Goal: Subscribe to service/newsletter

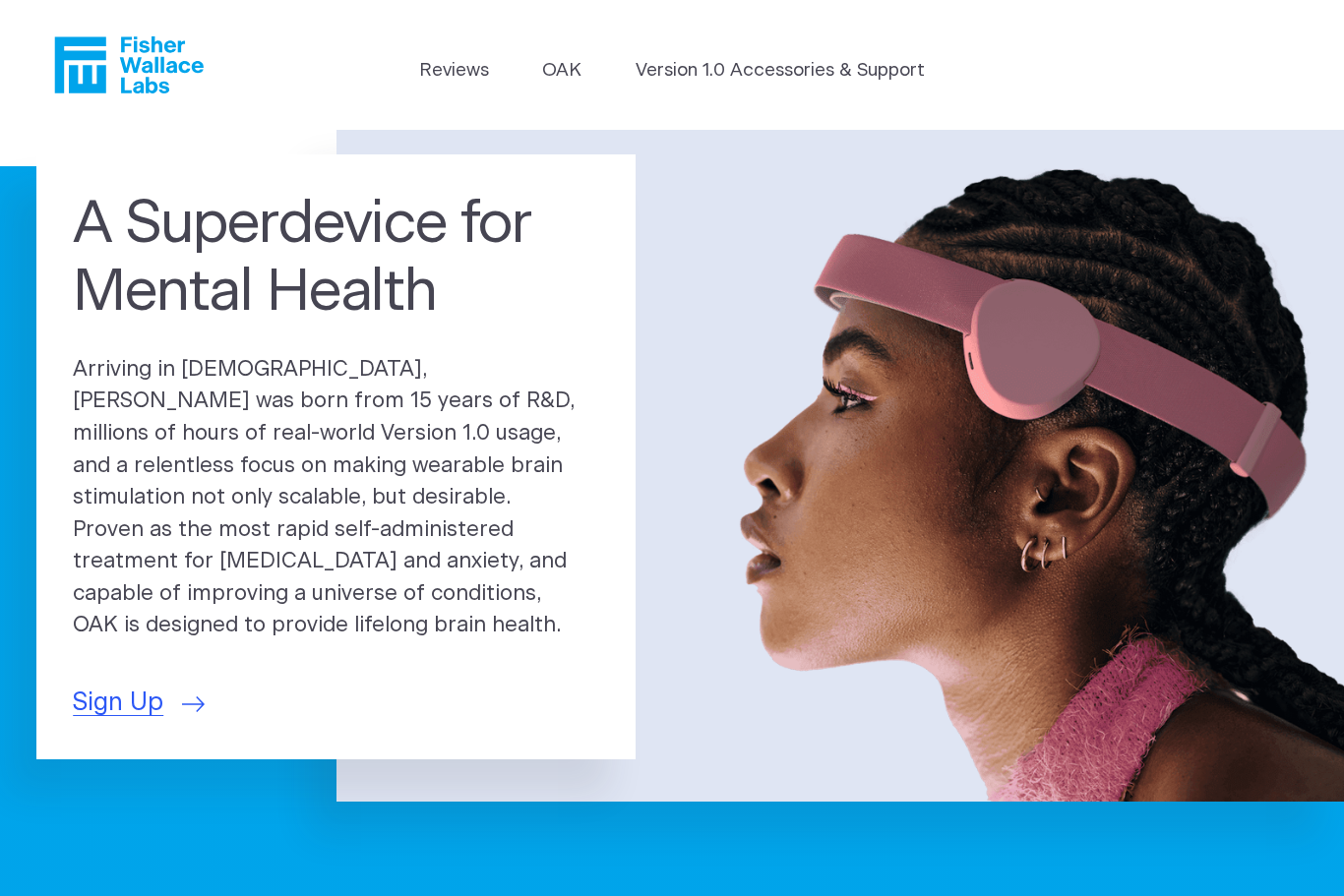
click at [448, 83] on link "Reviews" at bounding box center [454, 71] width 70 height 28
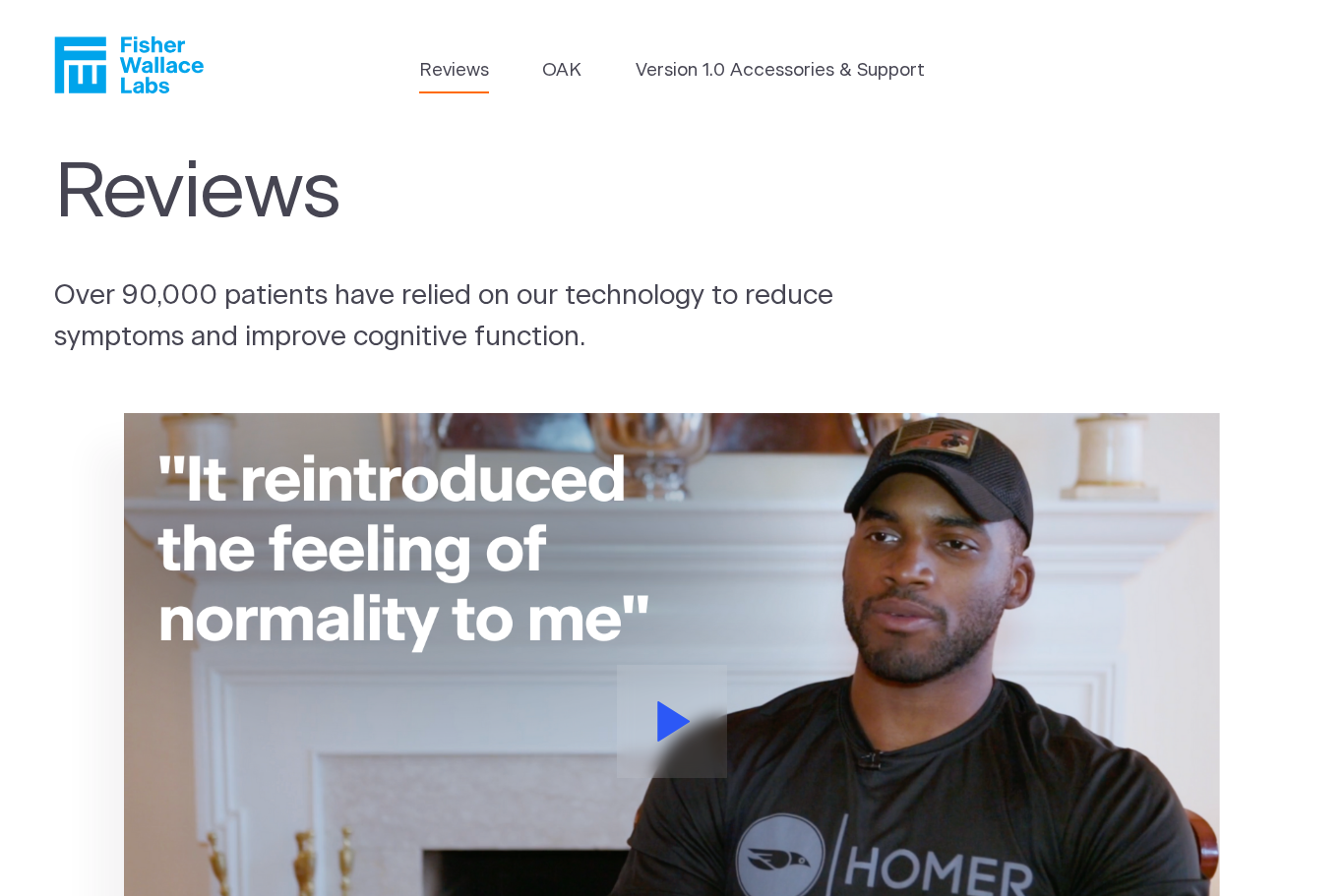
click at [567, 74] on link "OAK" at bounding box center [562, 71] width 40 height 28
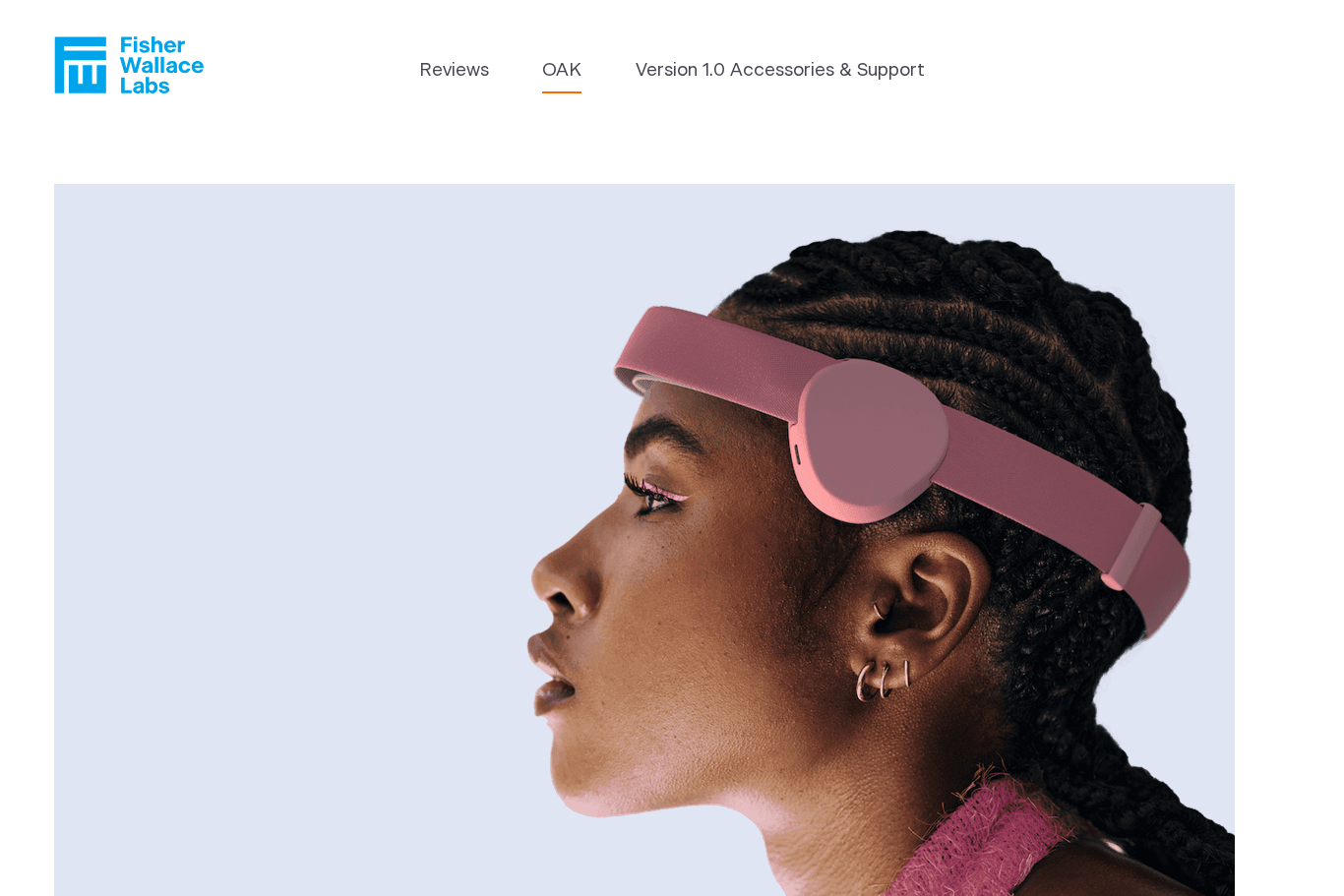
click at [865, 83] on link "Version 1.0 Accessories & Support" at bounding box center [780, 71] width 289 height 28
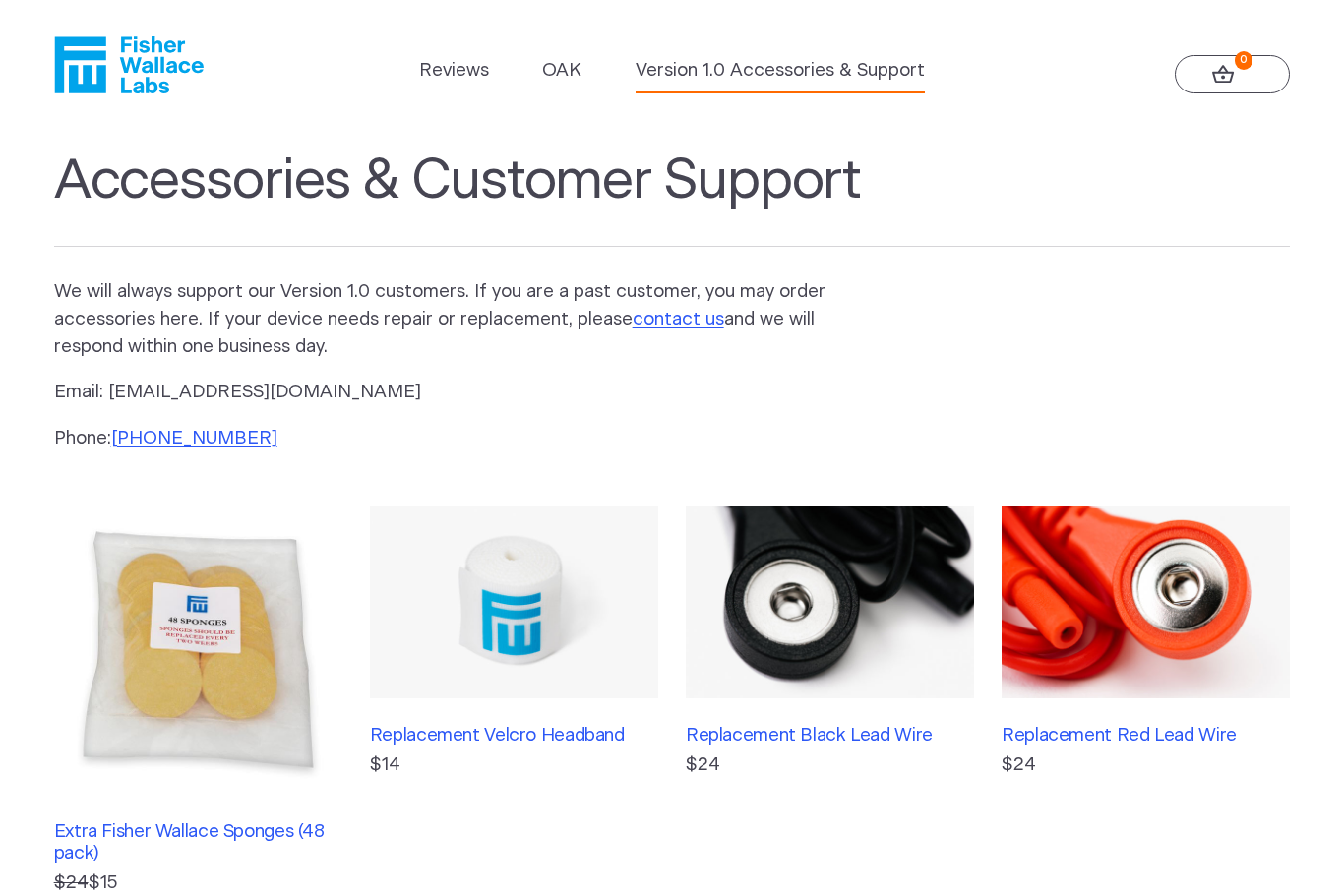
click at [560, 81] on link "OAK" at bounding box center [562, 71] width 40 height 28
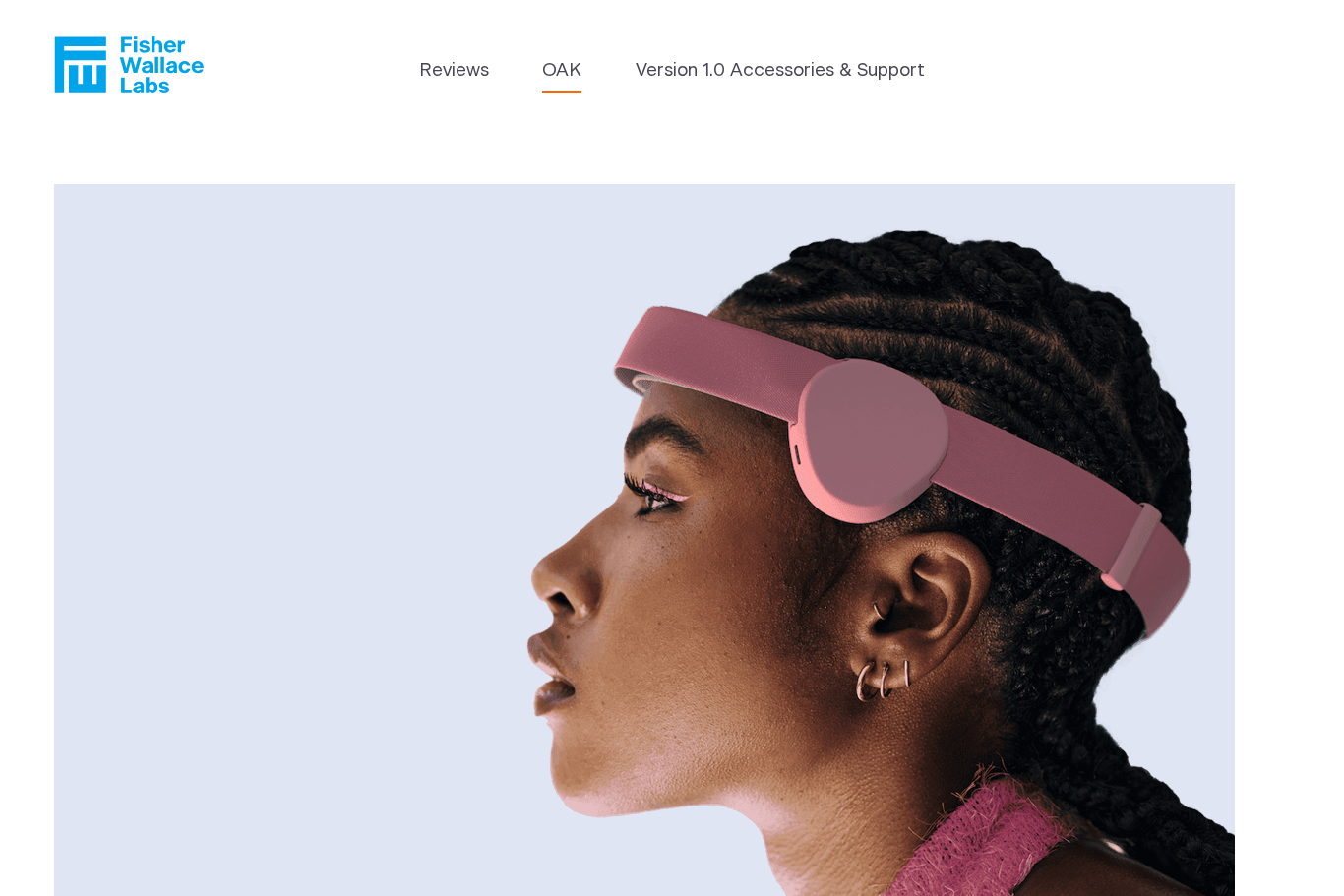
click at [1254, 505] on div at bounding box center [672, 577] width 1237 height 787
click at [458, 68] on link "Reviews" at bounding box center [454, 71] width 70 height 28
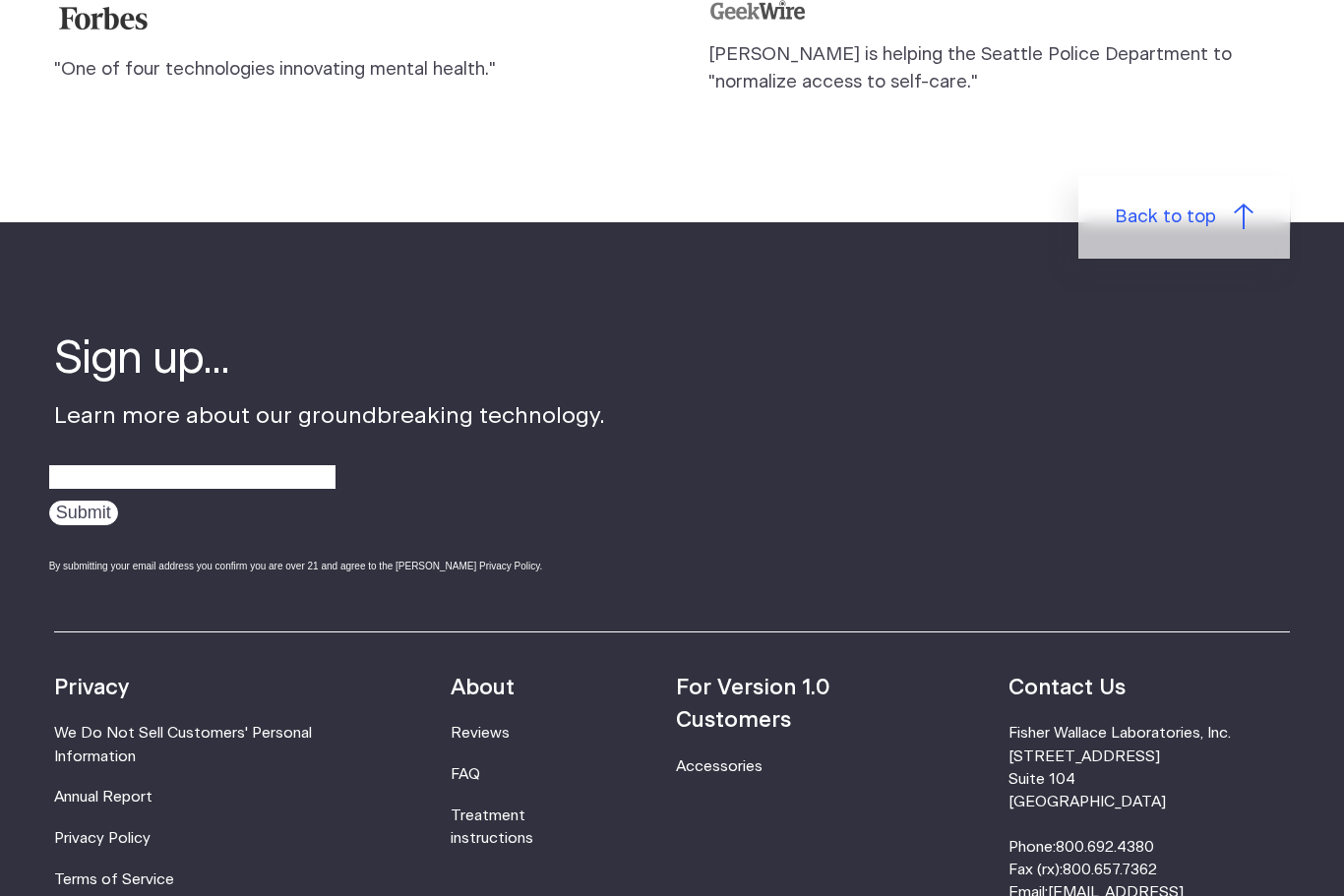
scroll to position [2496, 0]
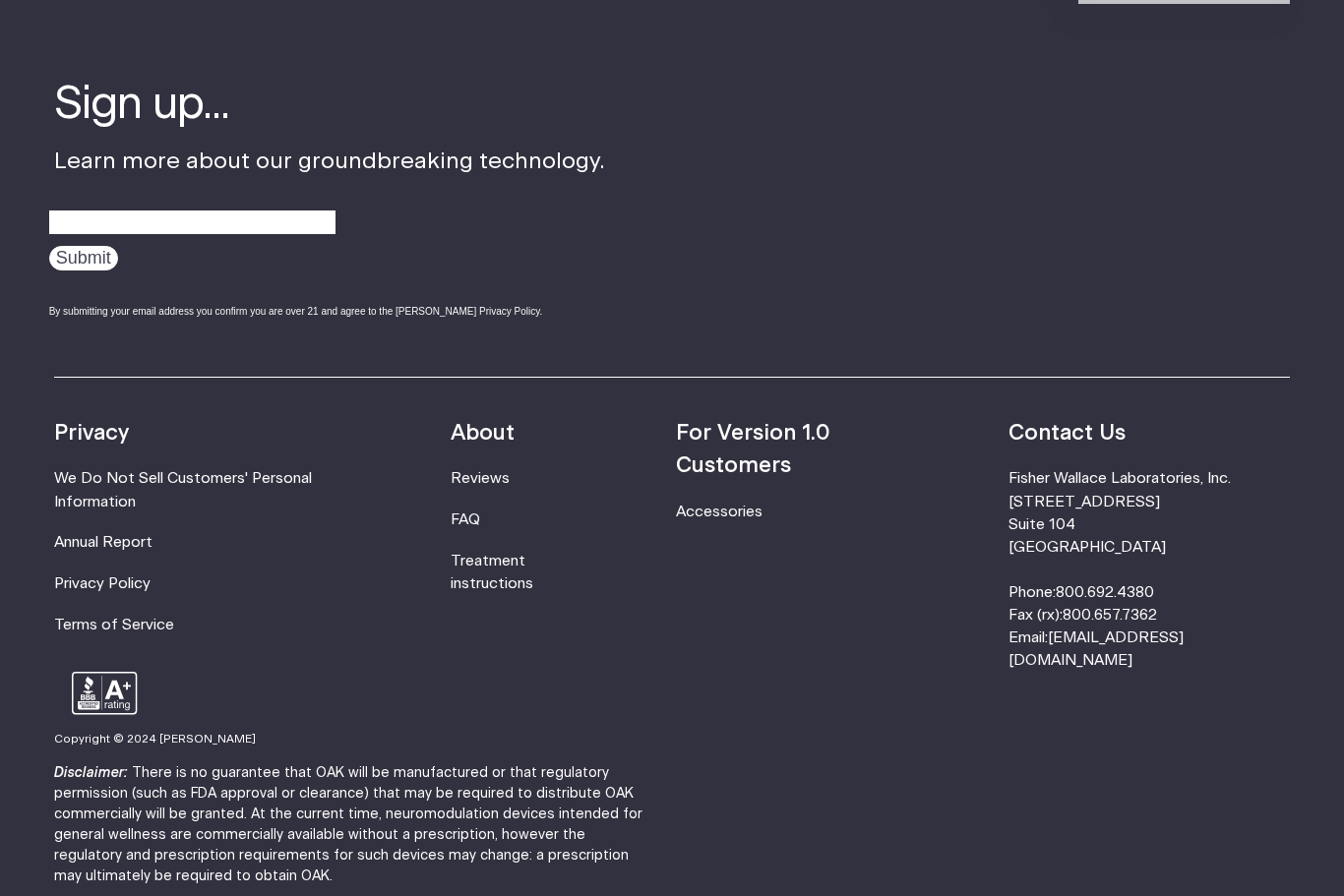
click at [480, 514] on link "FAQ" at bounding box center [466, 519] width 30 height 15
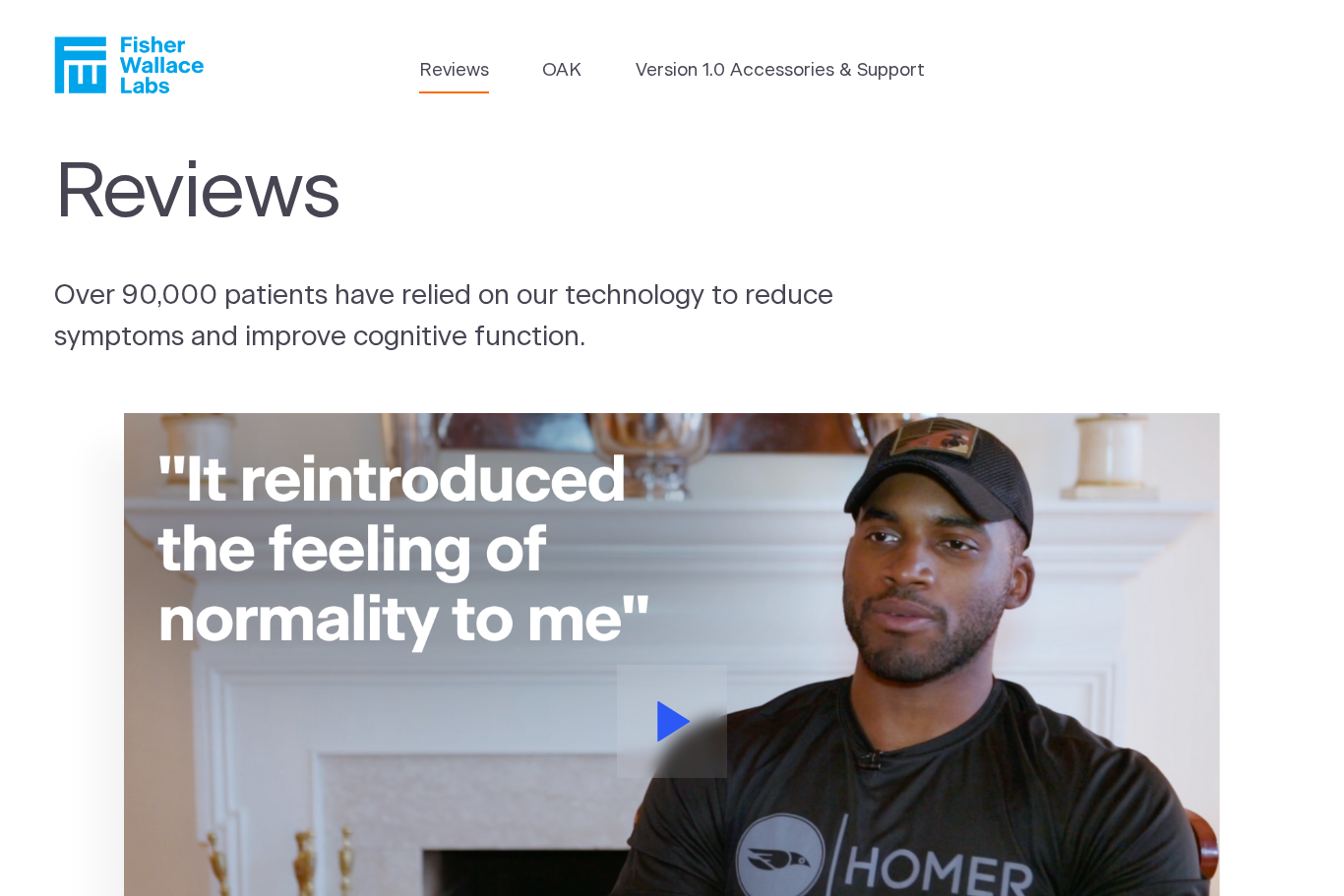
click at [142, 65] on icon "Fisher Wallace" at bounding box center [135, 65] width 134 height 57
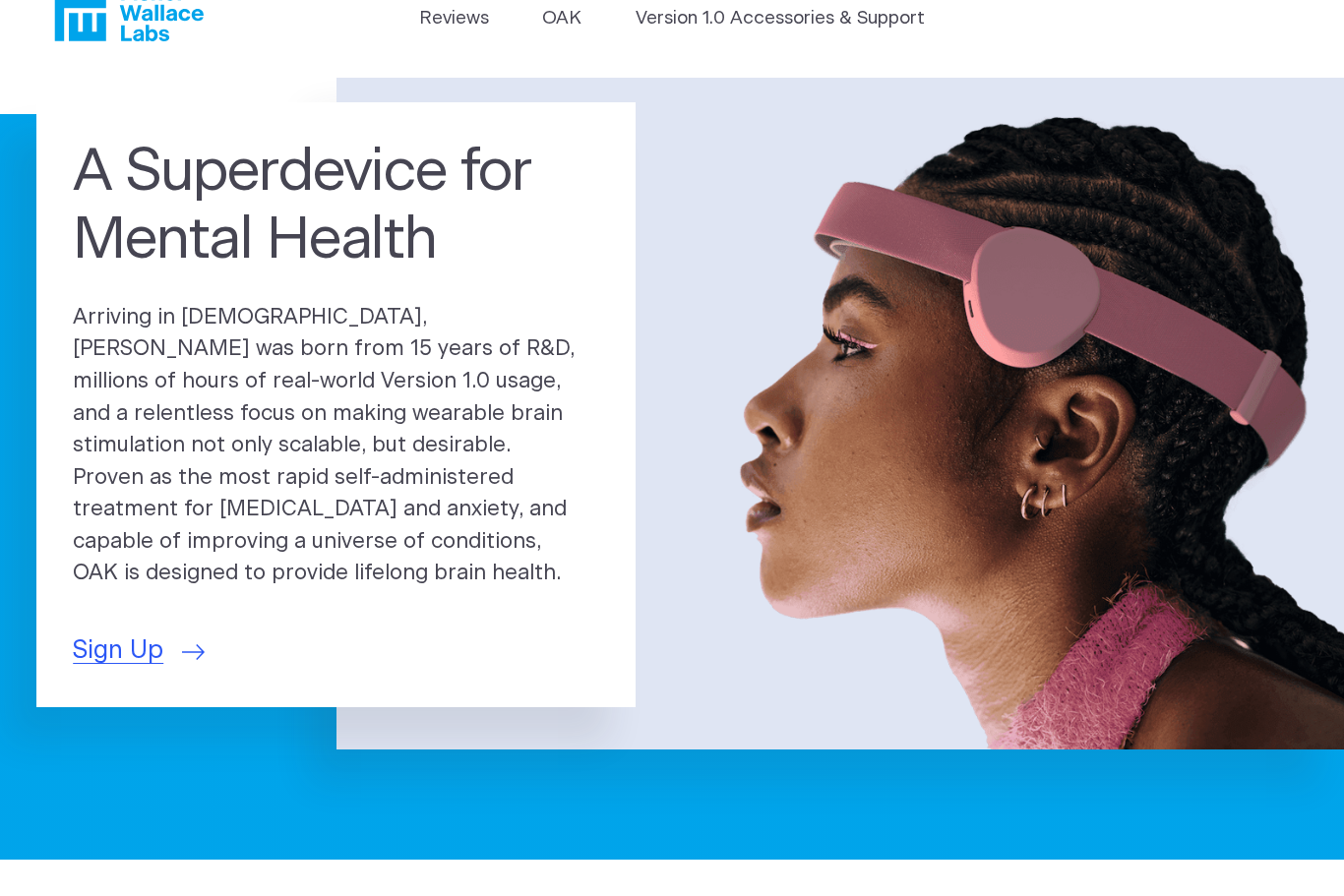
scroll to position [53, 0]
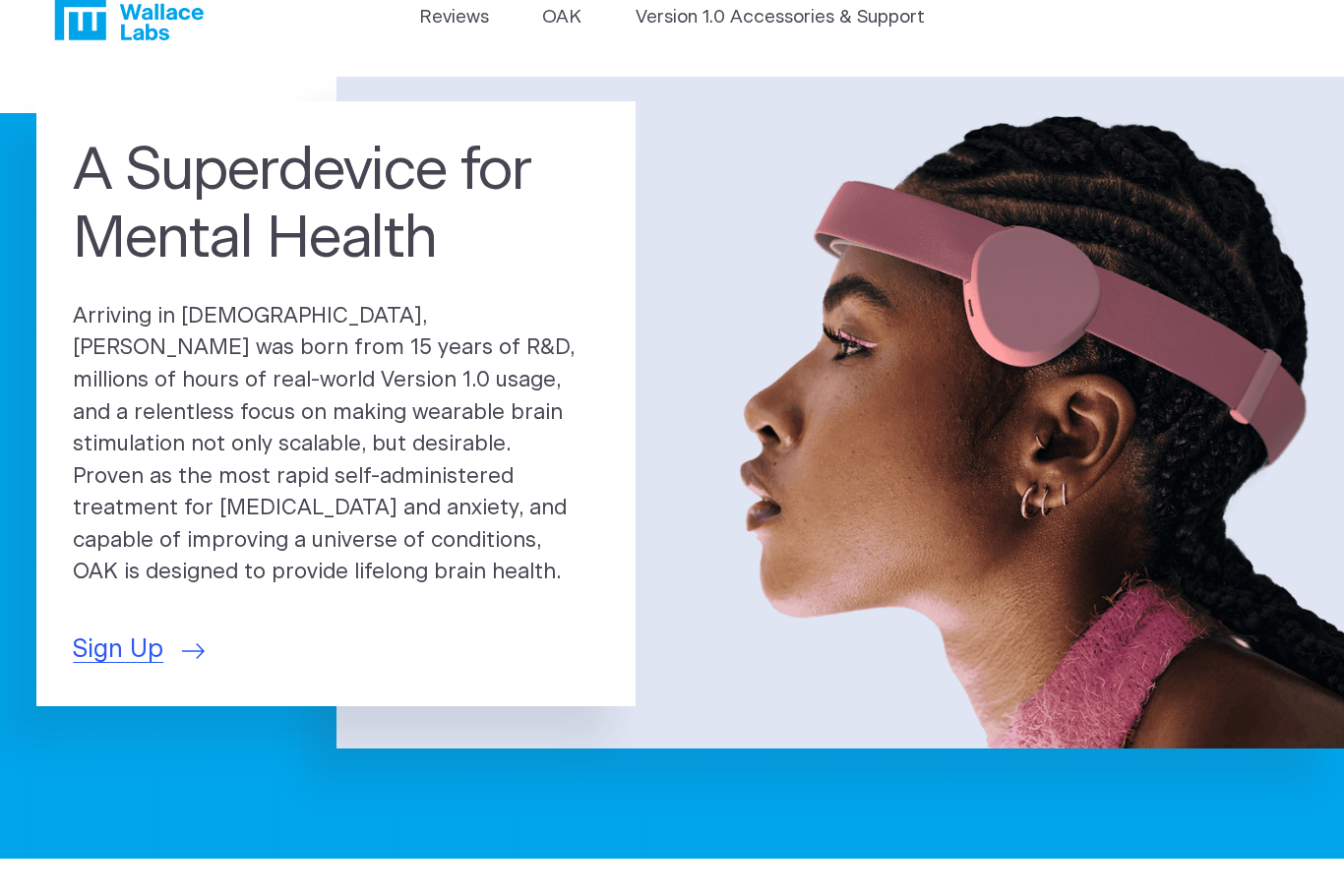
click at [134, 631] on span "Sign Up" at bounding box center [117, 650] width 91 height 38
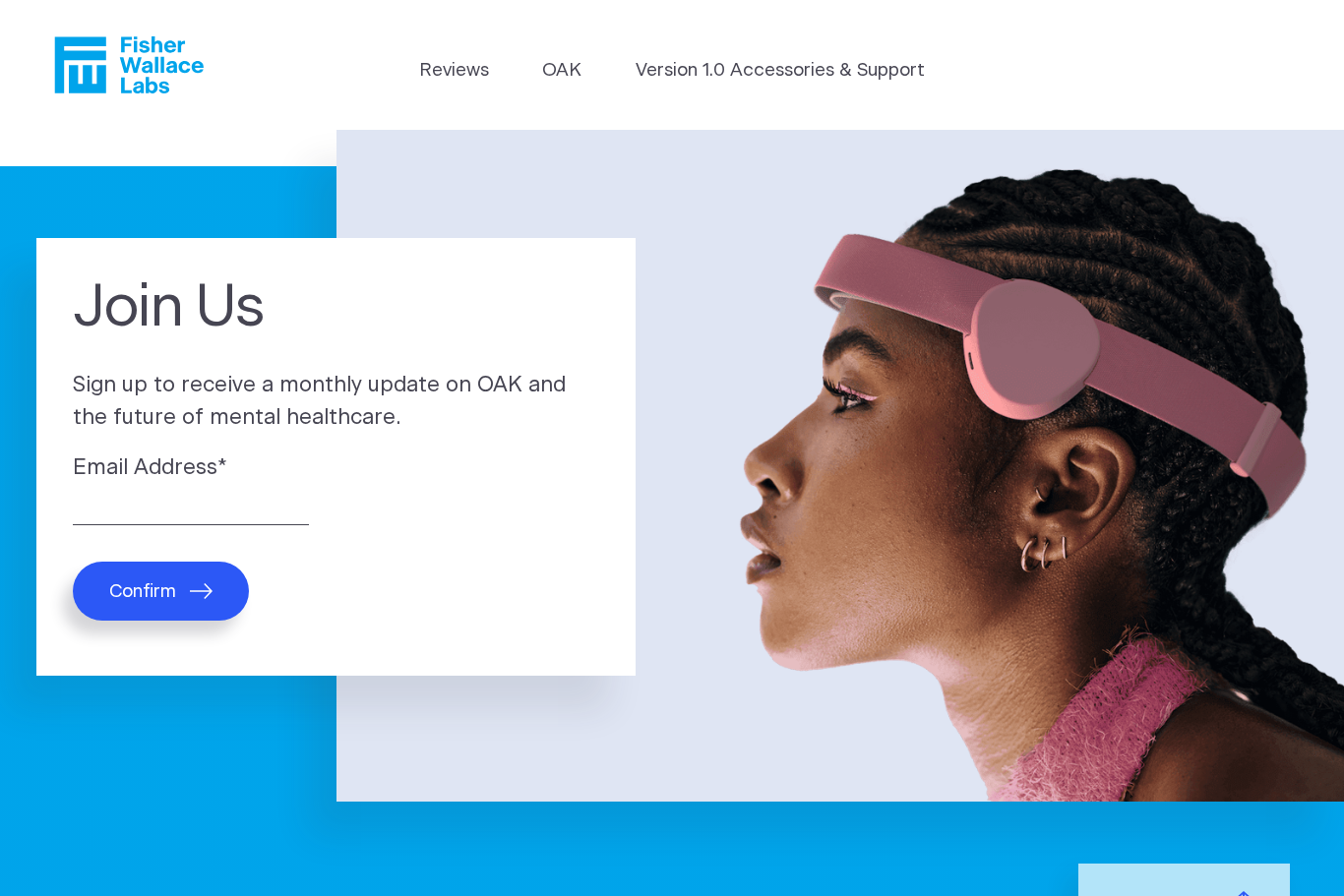
click at [838, 80] on link "Version 1.0 Accessories & Support" at bounding box center [780, 71] width 289 height 28
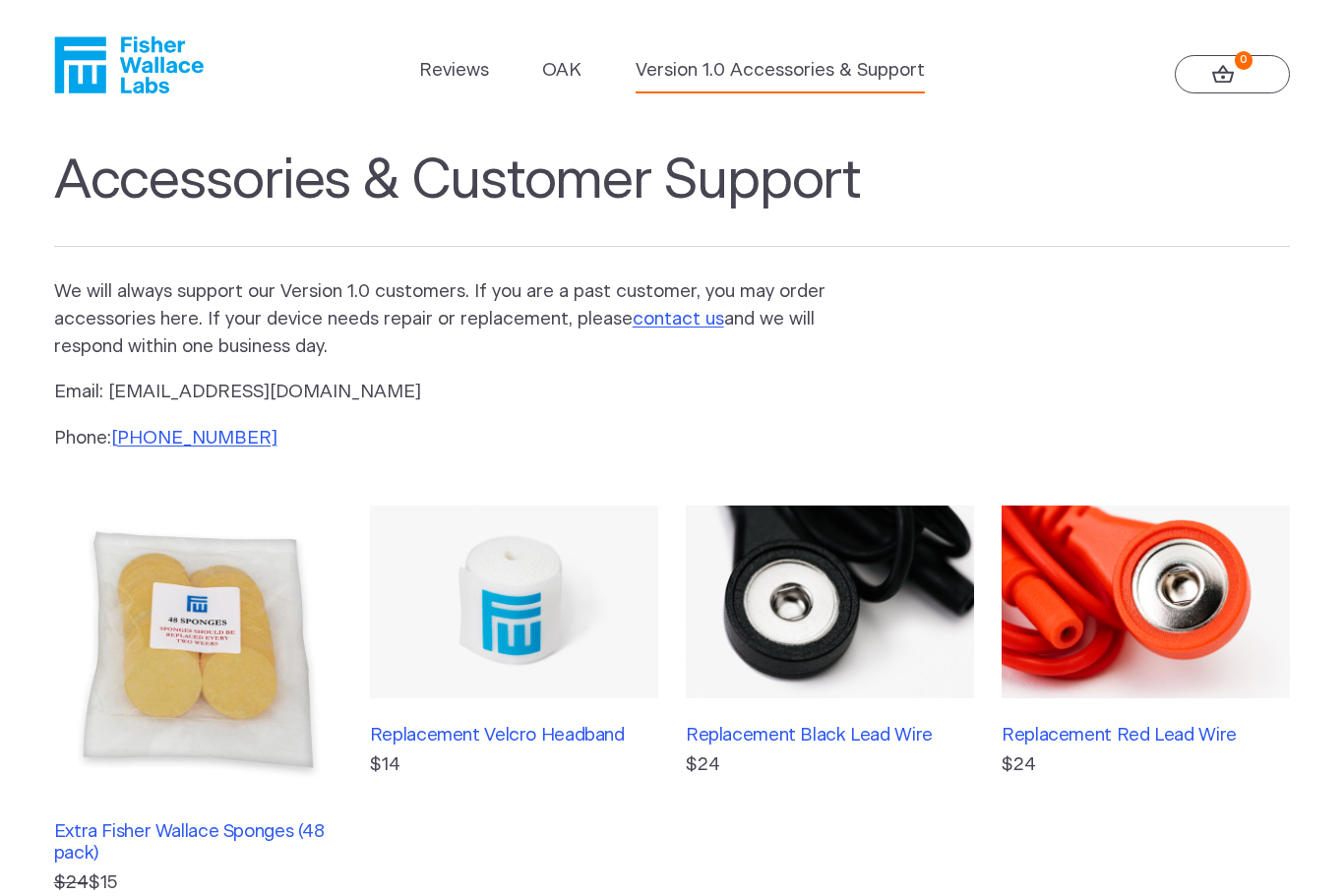
click at [1234, 72] on icon at bounding box center [1223, 74] width 23 height 19
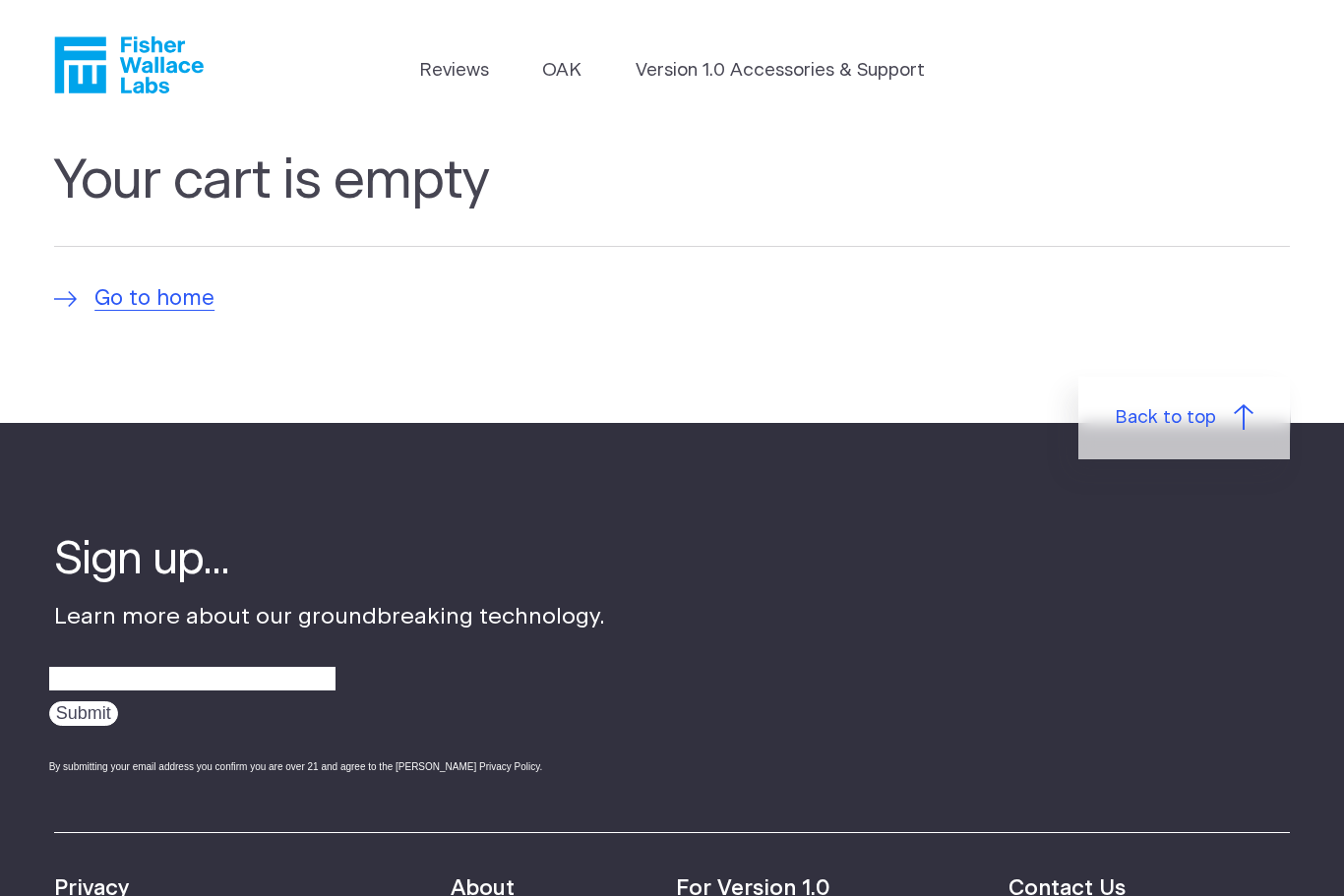
click at [1198, 411] on span "Back to top" at bounding box center [1165, 418] width 101 height 28
click at [462, 73] on link "Reviews" at bounding box center [454, 71] width 70 height 28
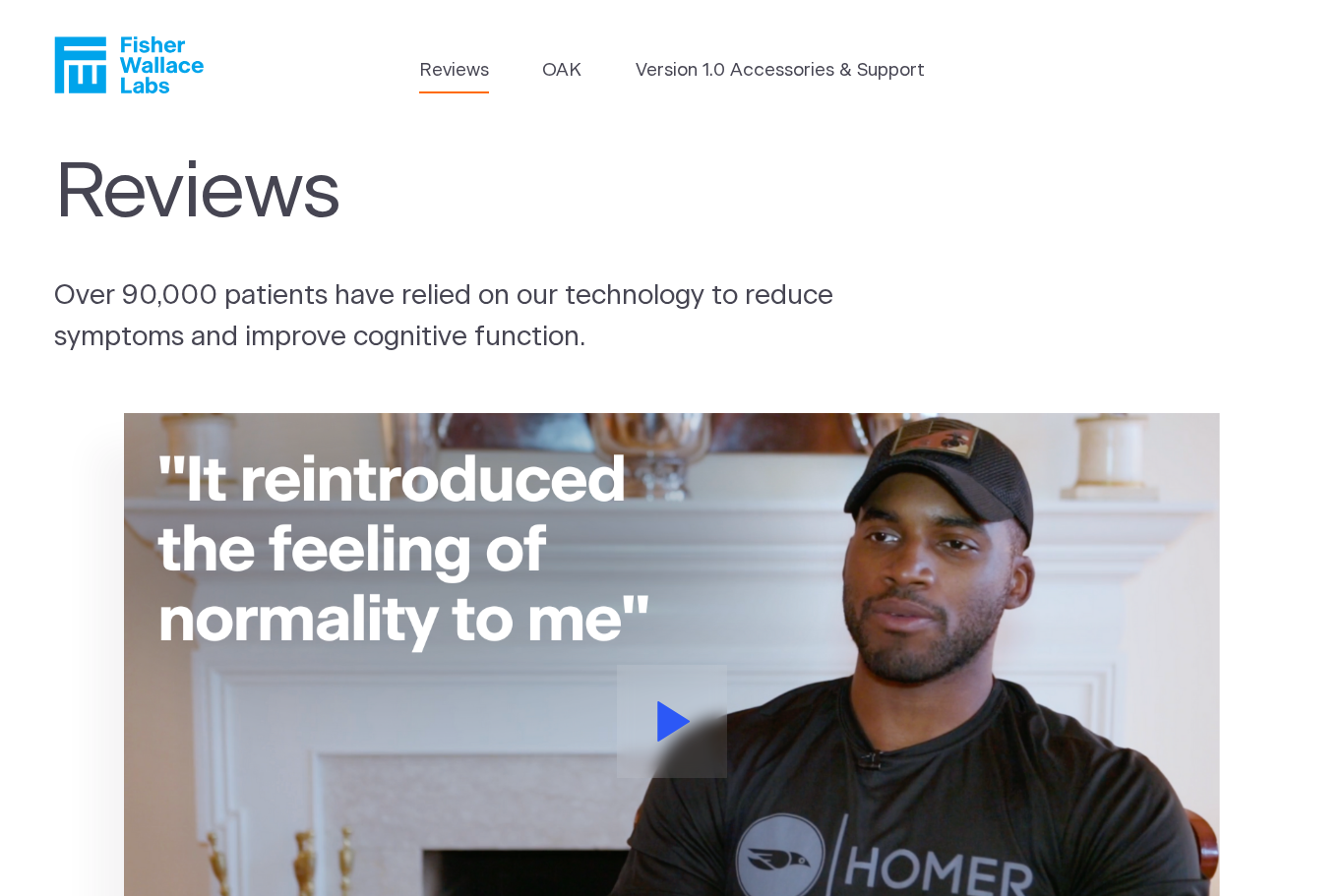
click at [564, 72] on link "OAK" at bounding box center [562, 71] width 40 height 28
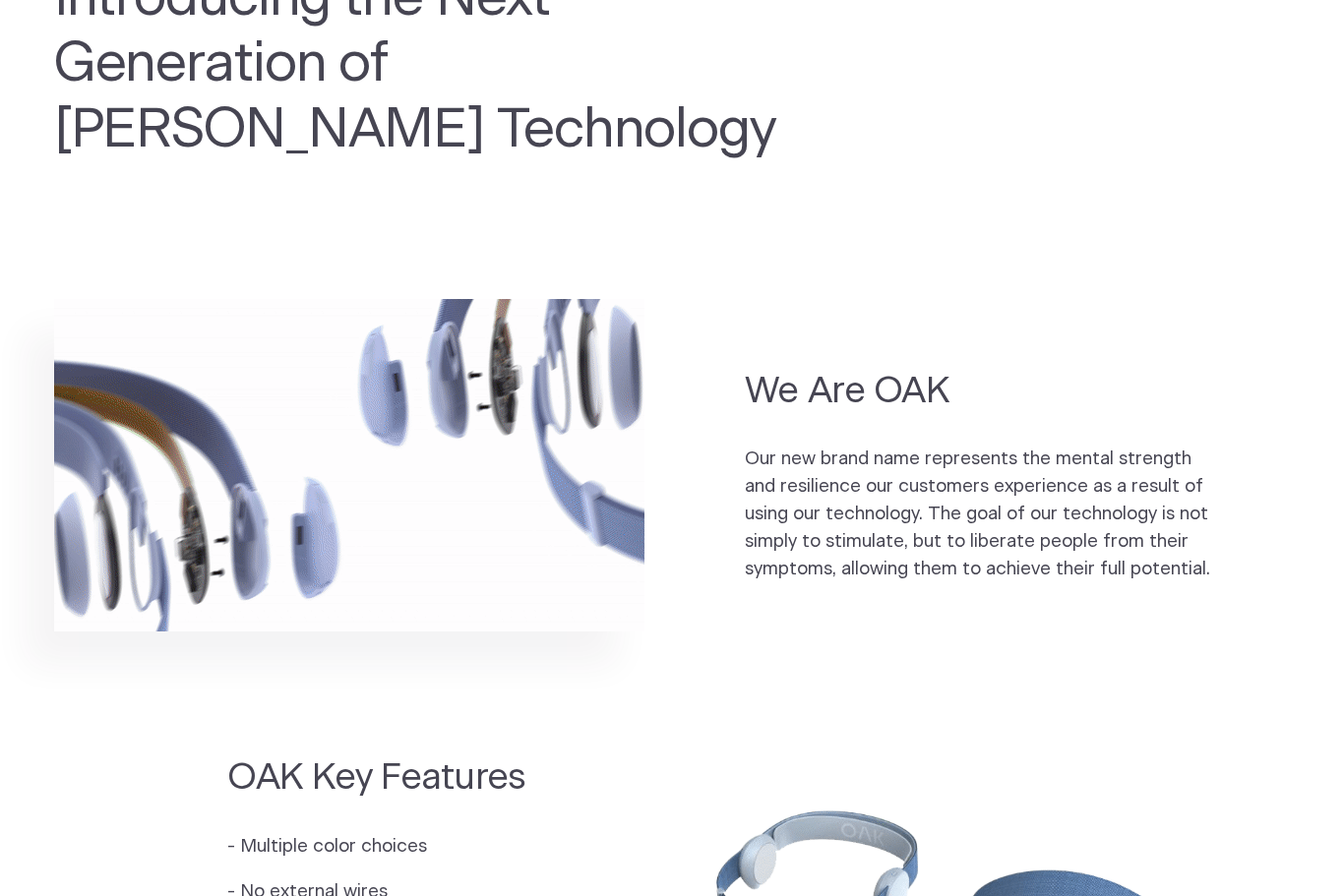
click at [1127, 538] on p "Our new brand name represents the mental strength and resilience our customers …" at bounding box center [980, 513] width 473 height 136
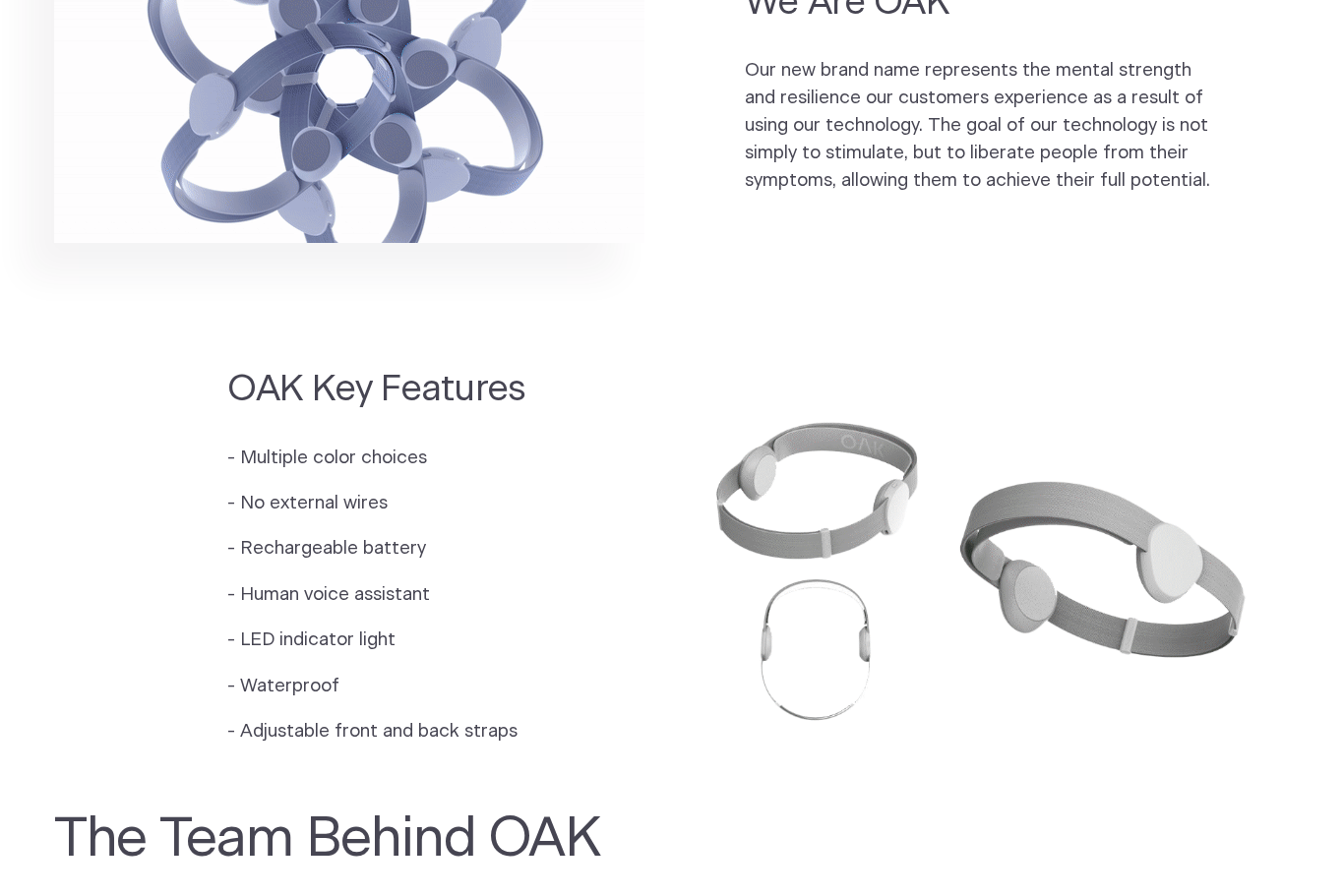
click at [1150, 594] on img at bounding box center [980, 565] width 618 height 412
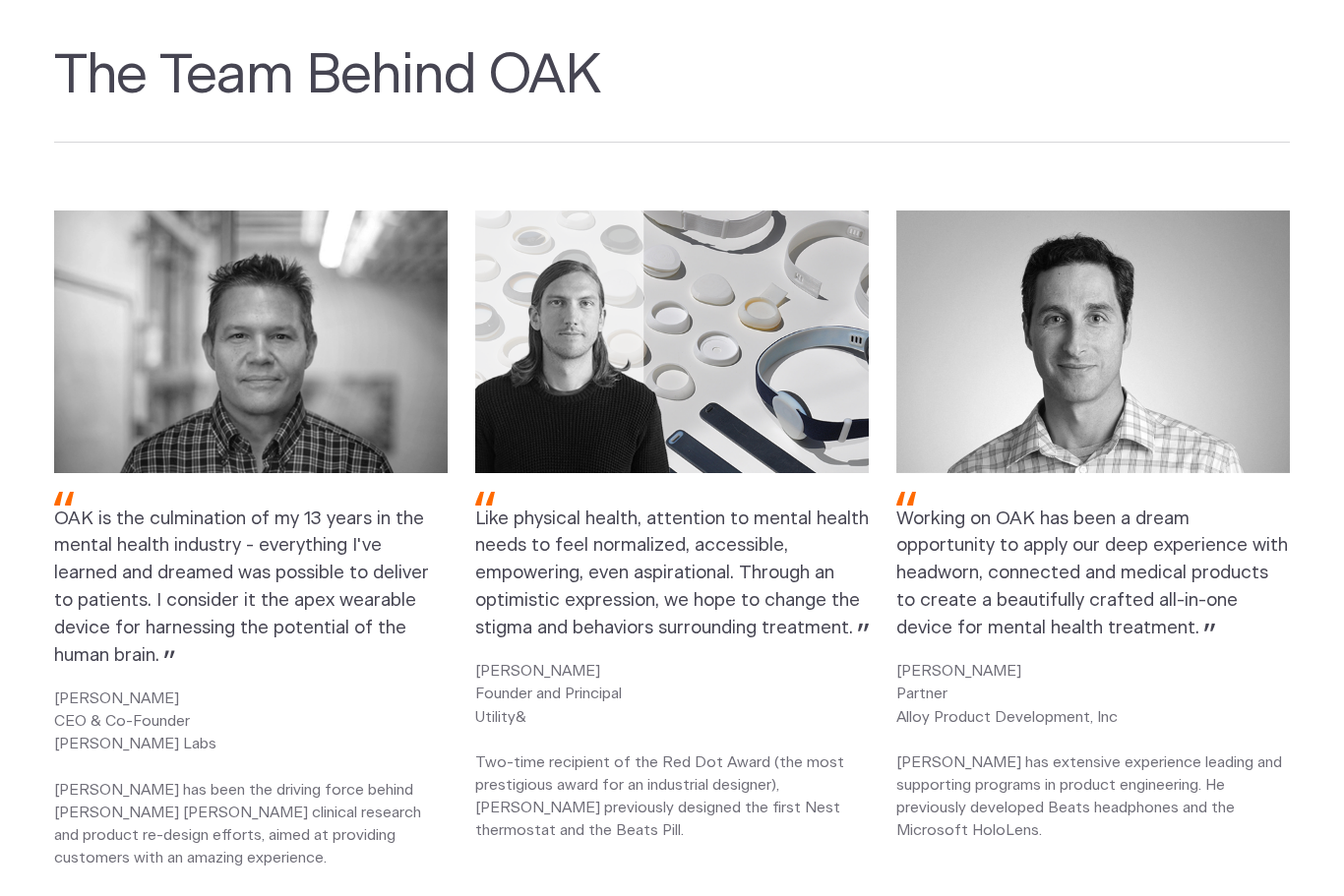
scroll to position [2380, 0]
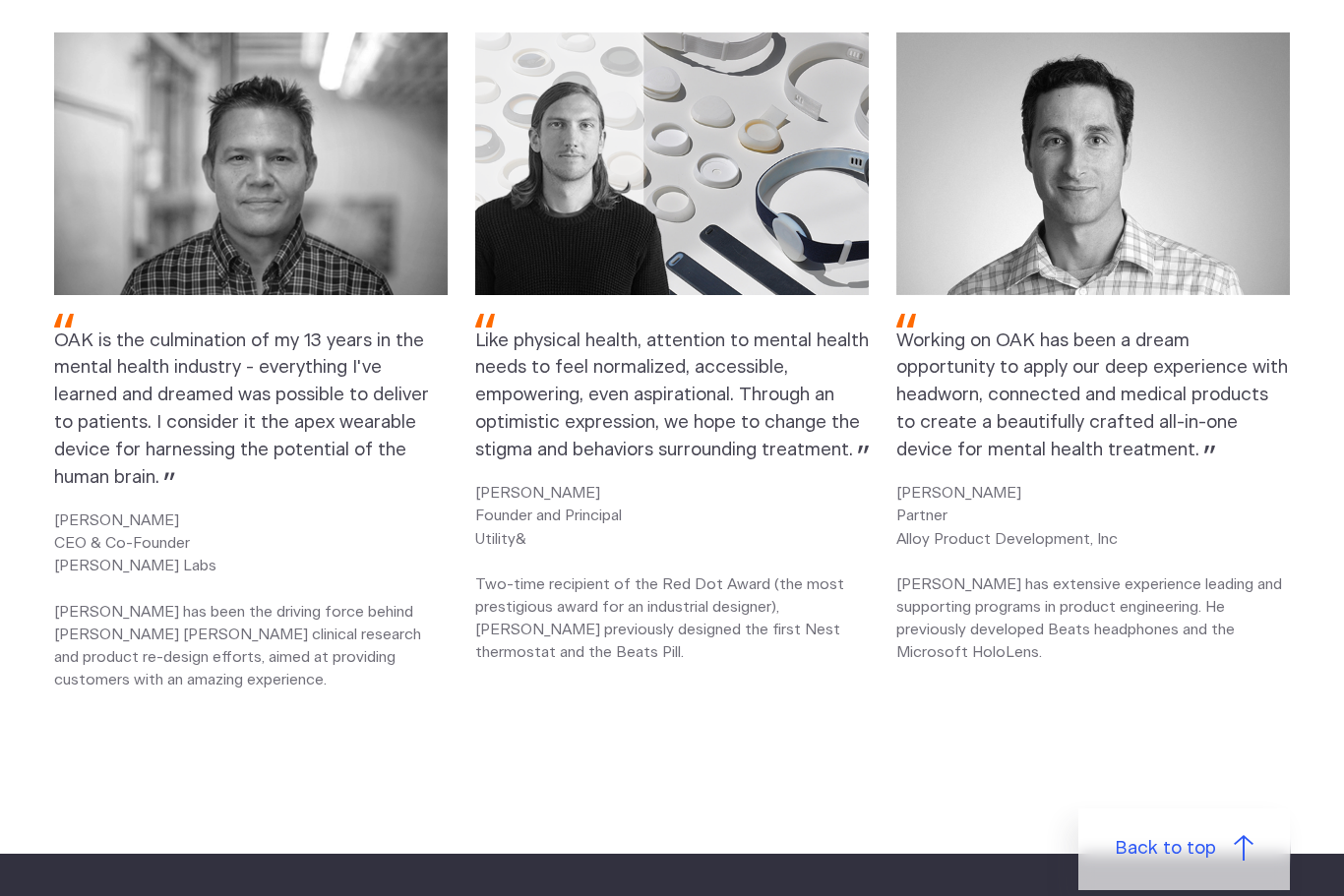
click at [1174, 530] on p "CHRIS FRUHAUF Partner Alloy Product Development, Inc Chris has extensive experi…" at bounding box center [1092, 572] width 393 height 182
click at [1102, 492] on p "CHRIS FRUHAUF Partner Alloy Product Development, Inc Chris has extensive experi…" at bounding box center [1092, 572] width 393 height 182
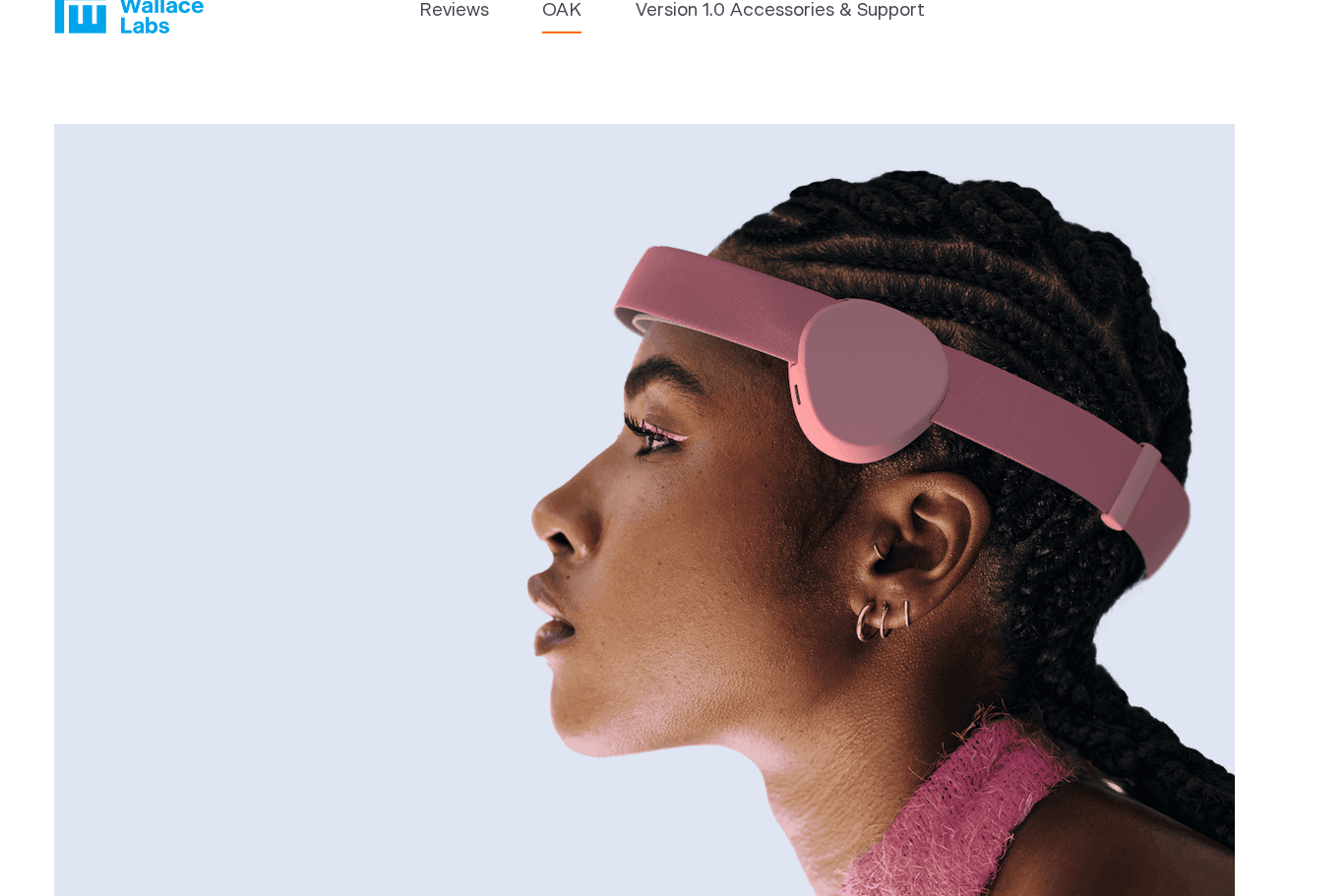
scroll to position [0, 0]
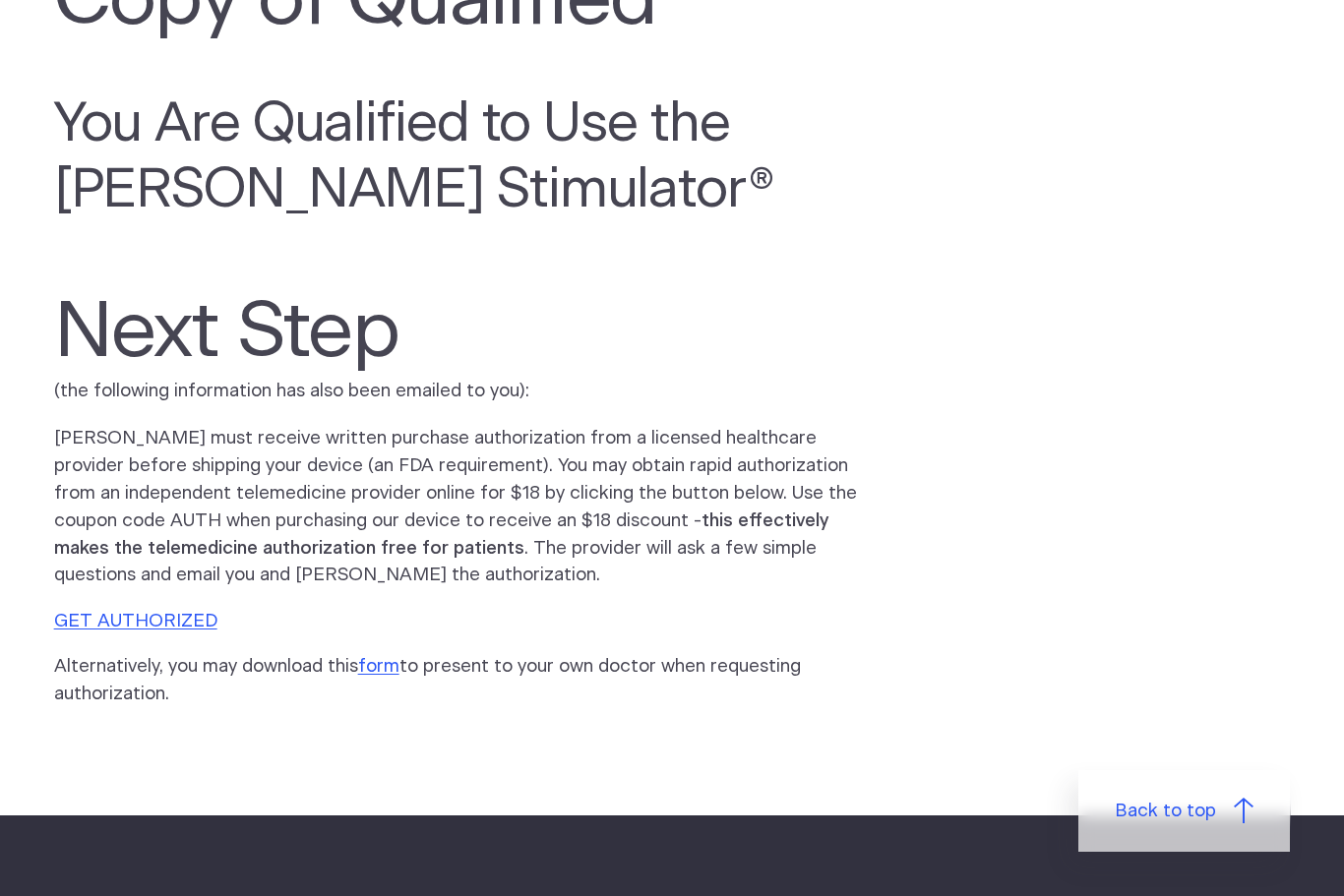
scroll to position [283, 0]
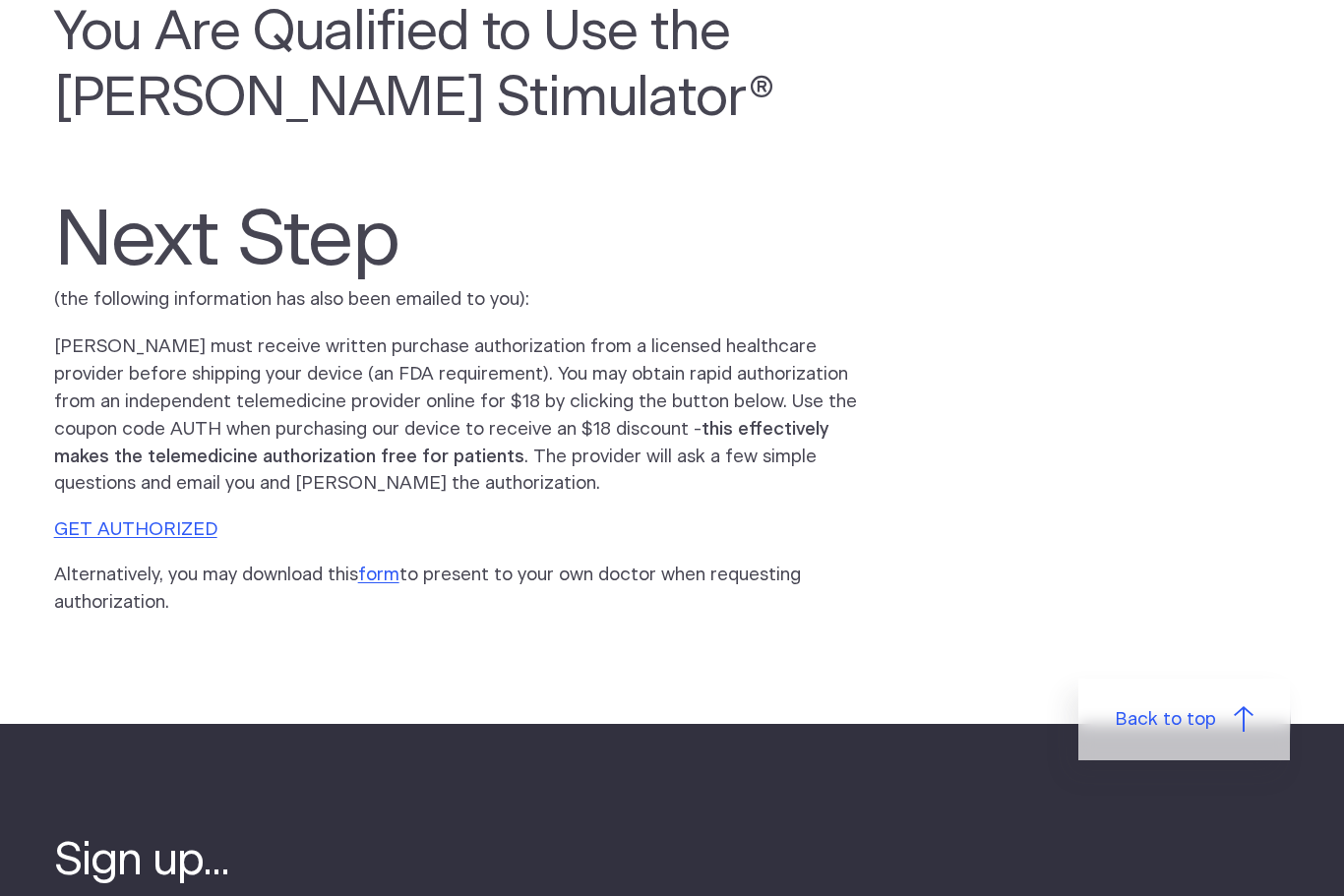
click at [146, 487] on p "Fisher Wallace must receive written purchase authorization from a licensed heal…" at bounding box center [455, 416] width 803 height 164
click at [157, 527] on link "GET AUTHORIZED" at bounding box center [135, 530] width 163 height 19
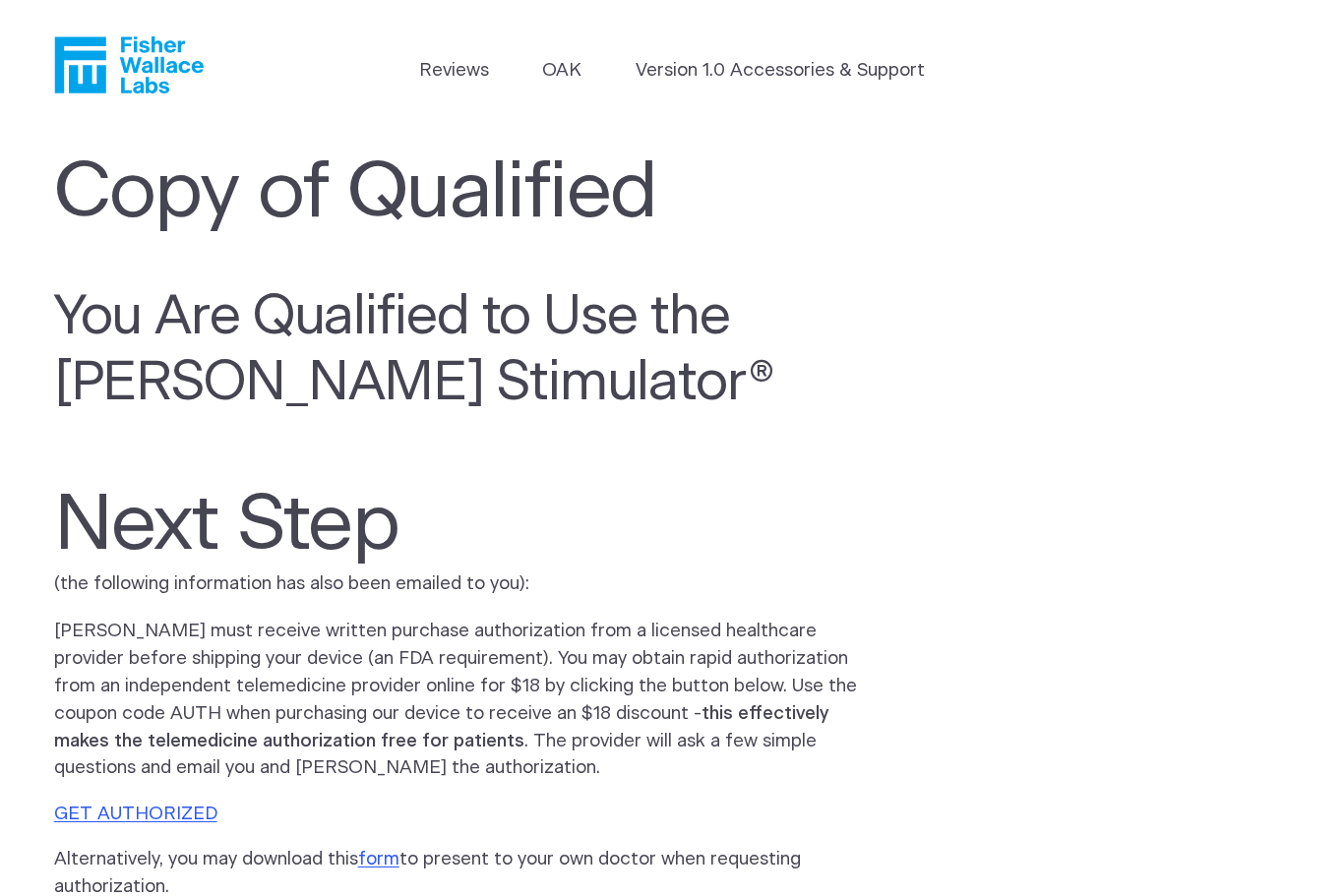
scroll to position [1, 0]
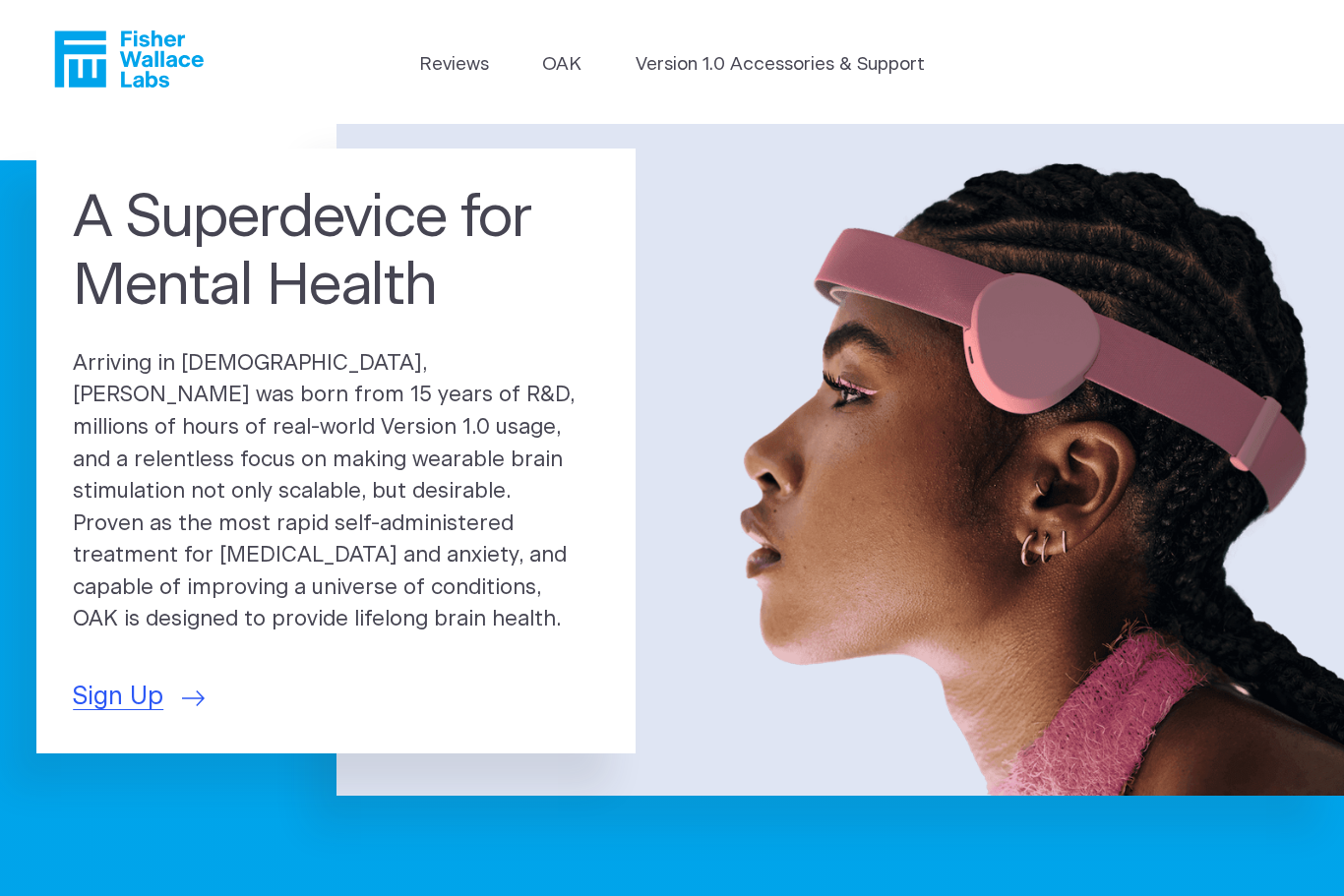
scroll to position [6, 0]
click at [123, 690] on span "Sign Up" at bounding box center [117, 697] width 91 height 38
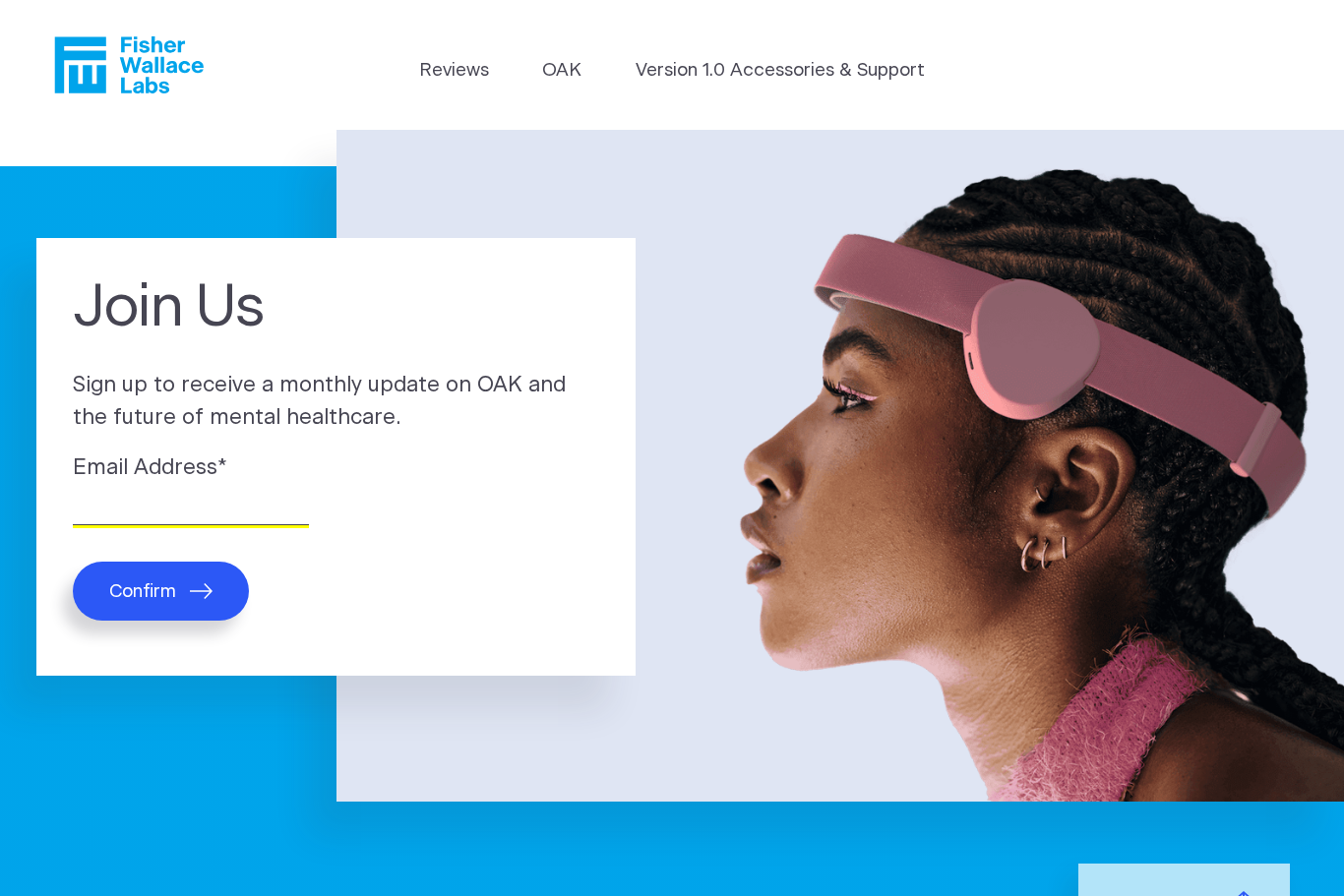
click at [237, 505] on input "Email Address *" at bounding box center [190, 509] width 236 height 31
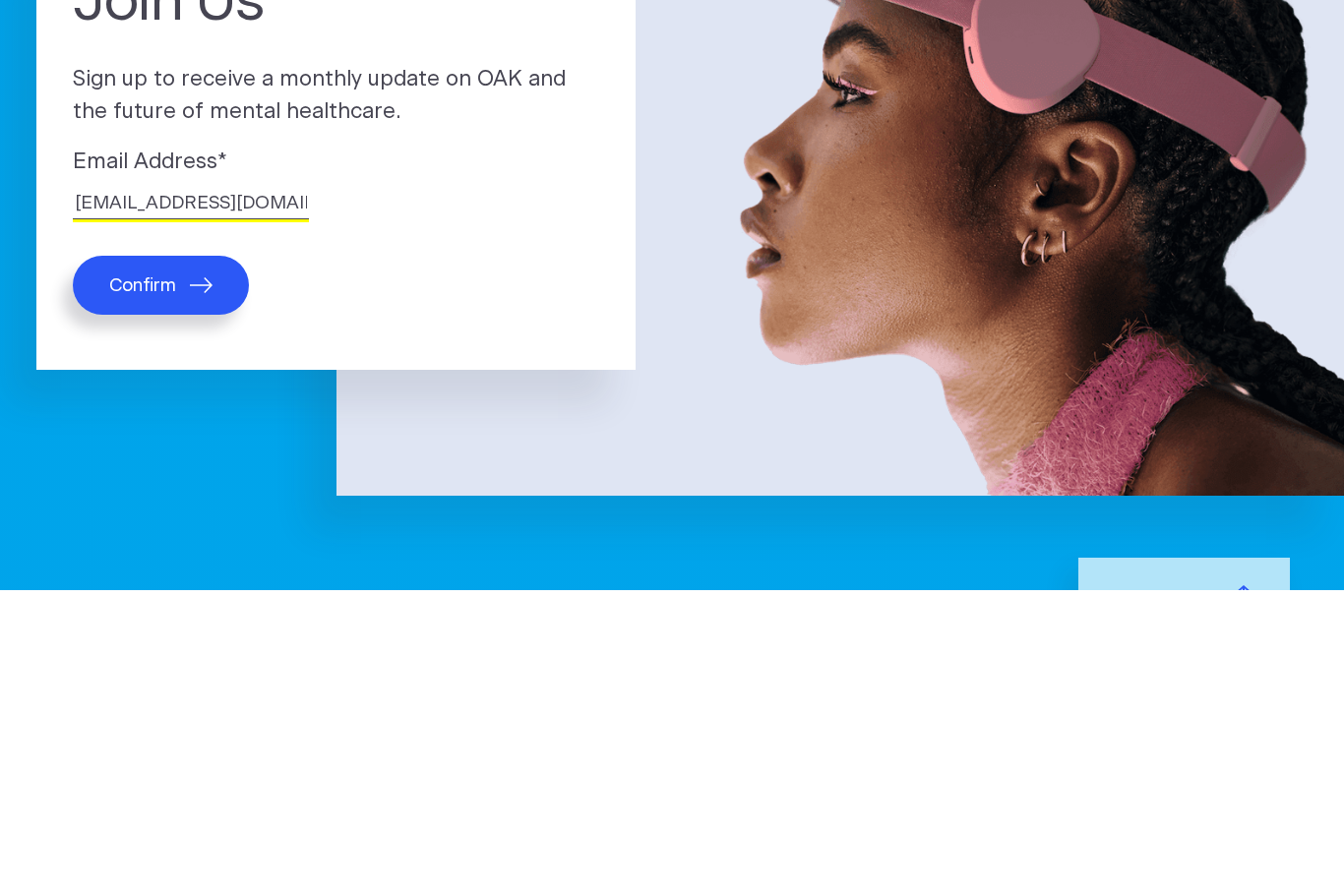
type input "lindaksilva@gmail.com"
click at [196, 583] on icon "submit" at bounding box center [201, 591] width 23 height 16
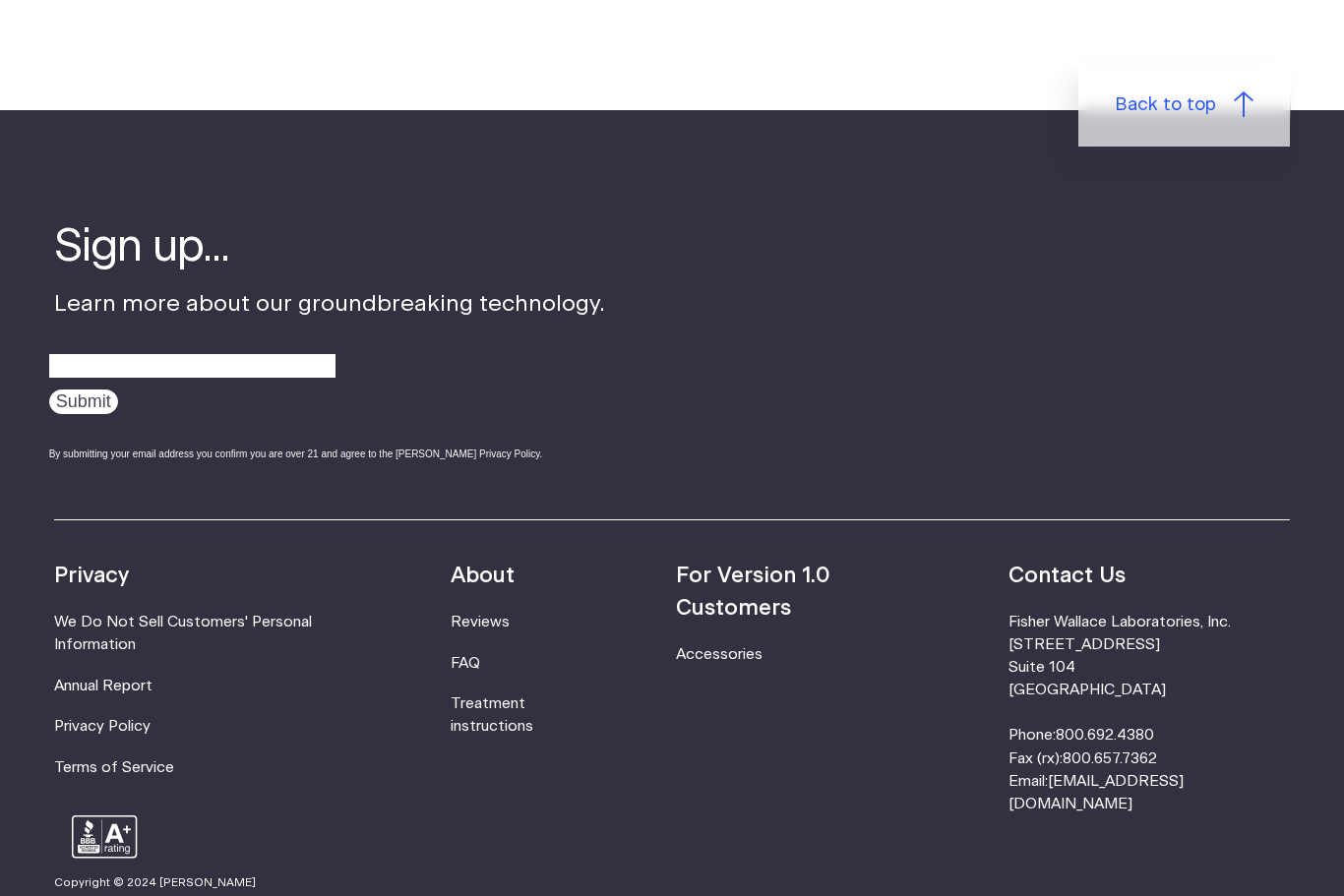
scroll to position [462, 0]
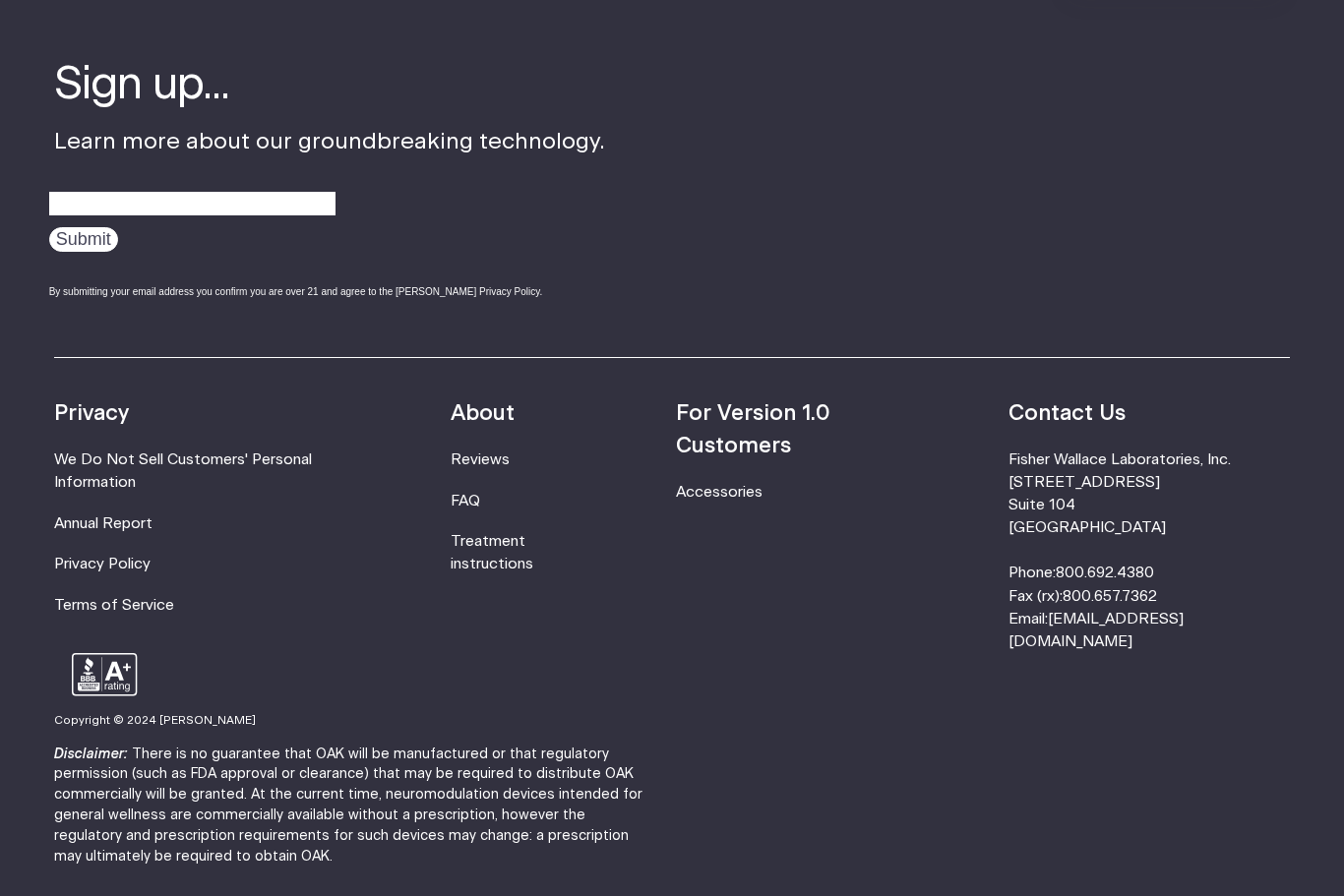
click at [533, 540] on link "Treatment instructions" at bounding box center [491, 554] width 83 height 38
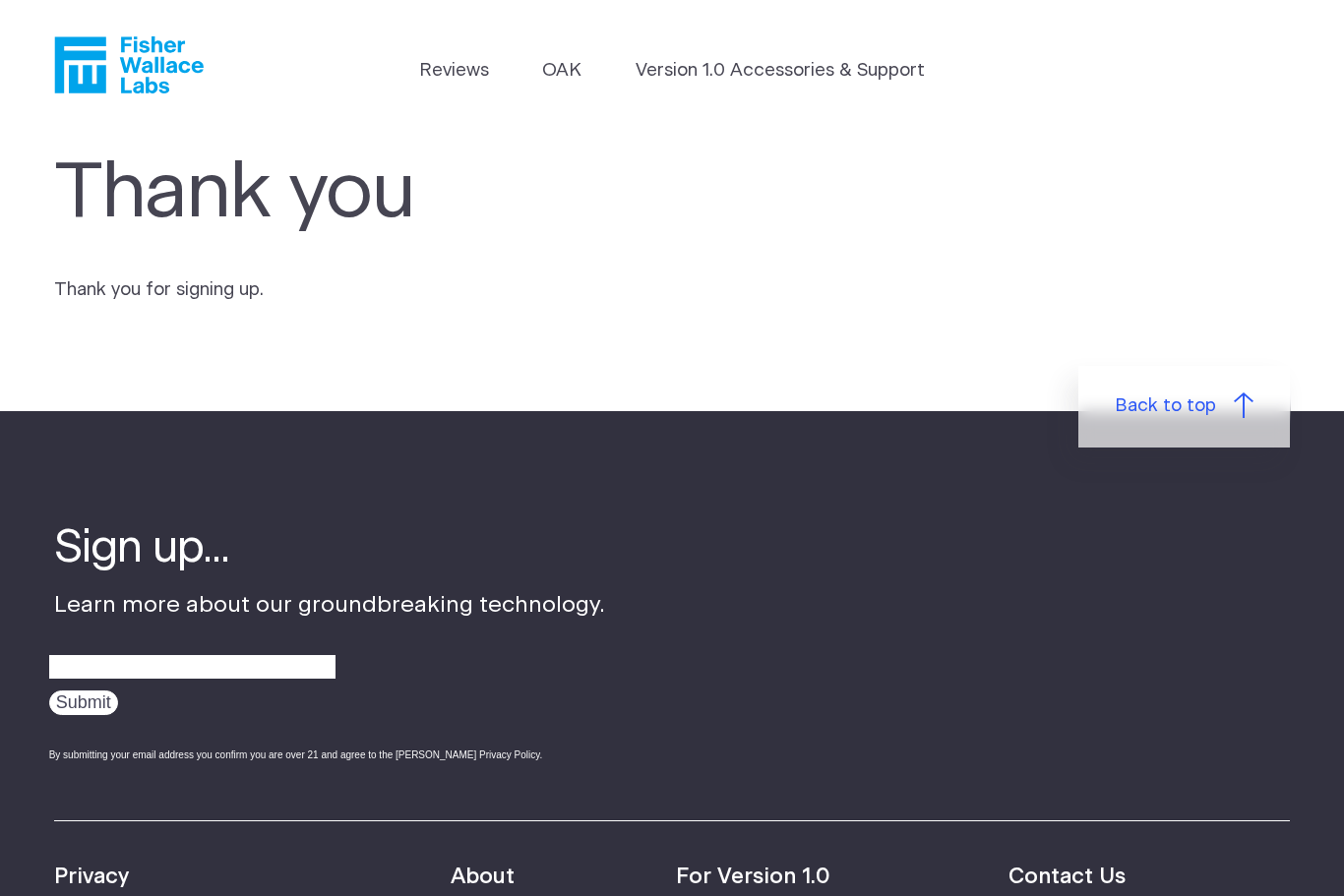
scroll to position [528, 0]
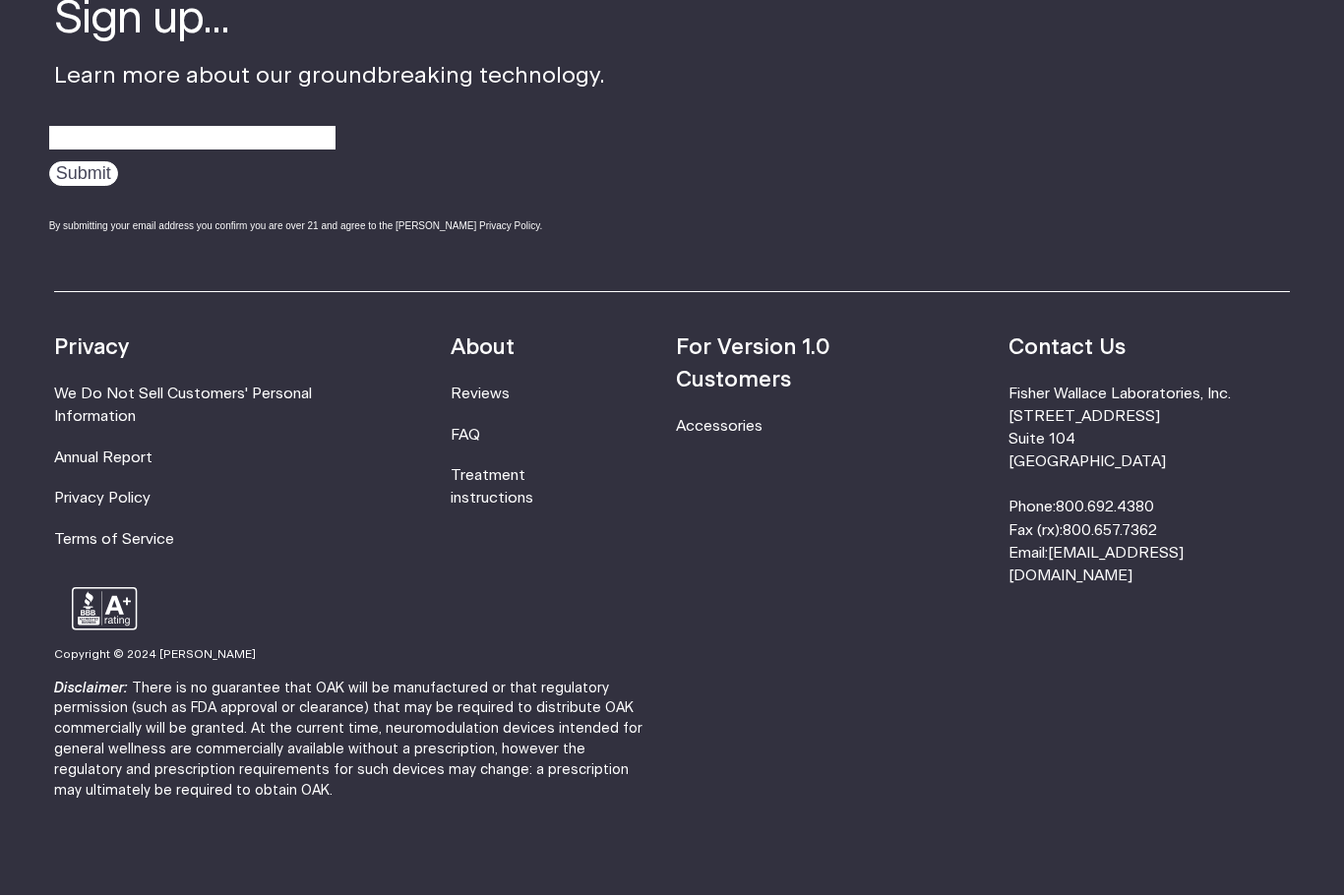
click at [819, 883] on footer "Sign up... Learn more about our groundbreaking technology. Submit By submitting…" at bounding box center [672, 403] width 1344 height 1040
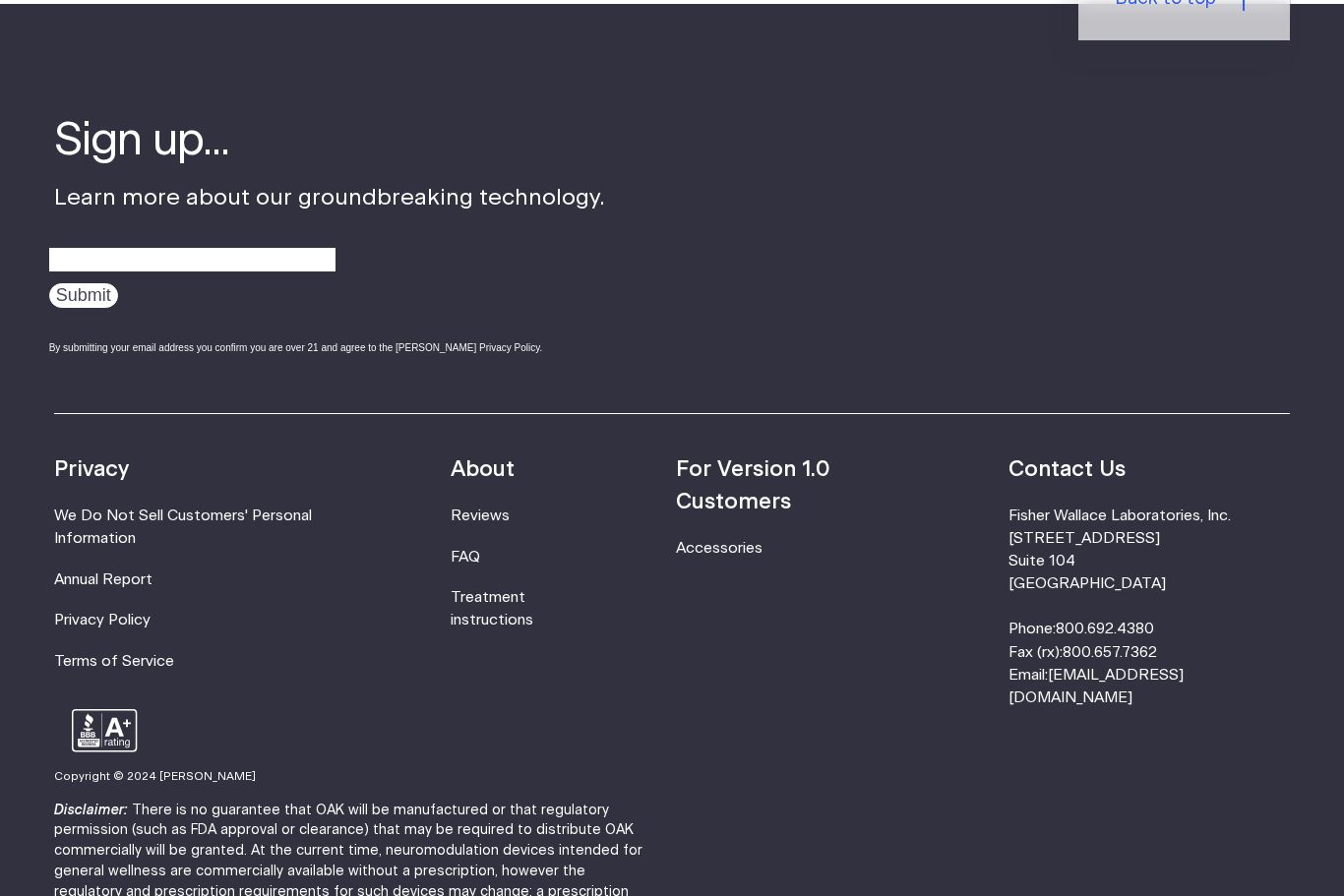
scroll to position [5913, 0]
click at [507, 458] on strong "About" at bounding box center [482, 469] width 64 height 22
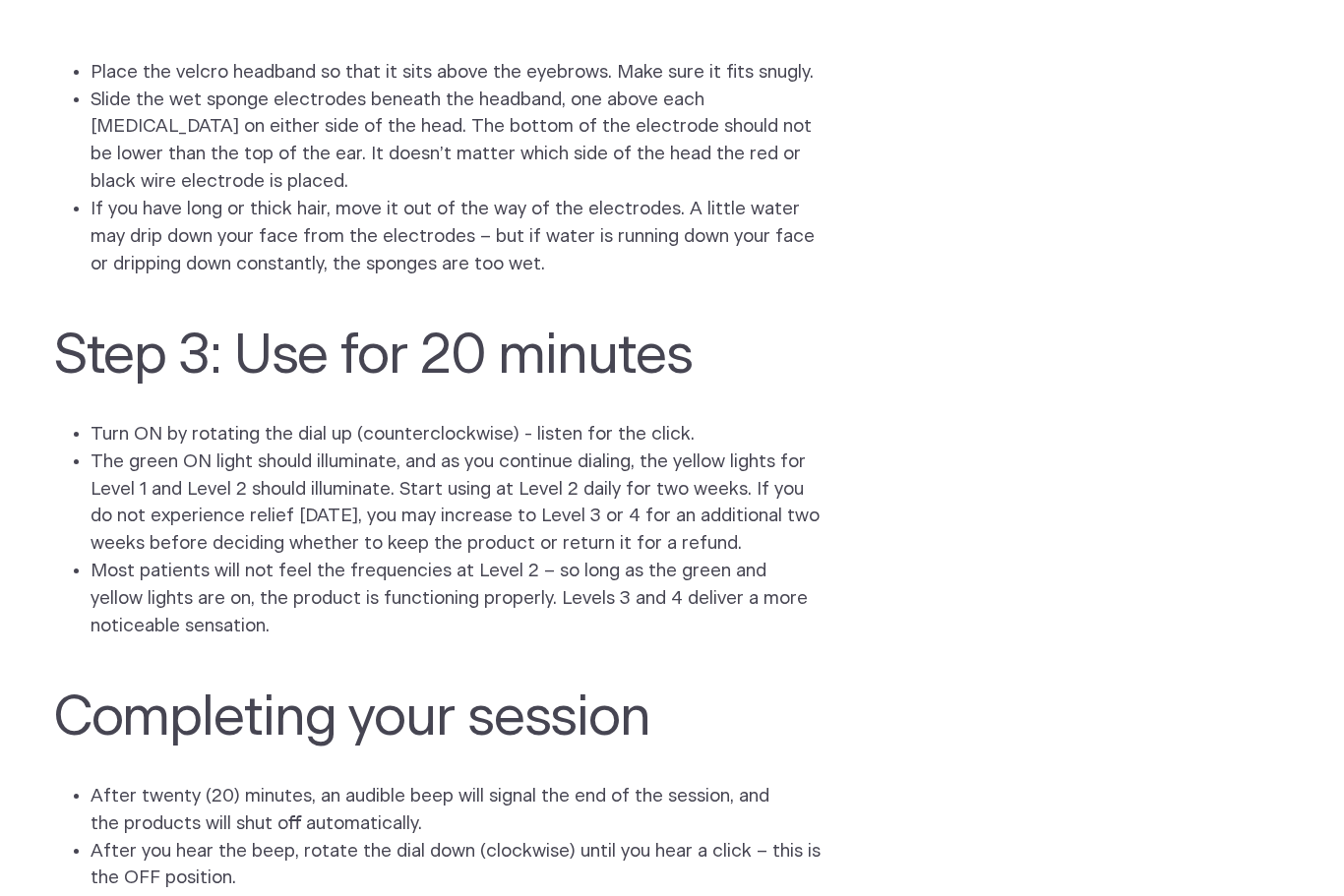
scroll to position [2747, 0]
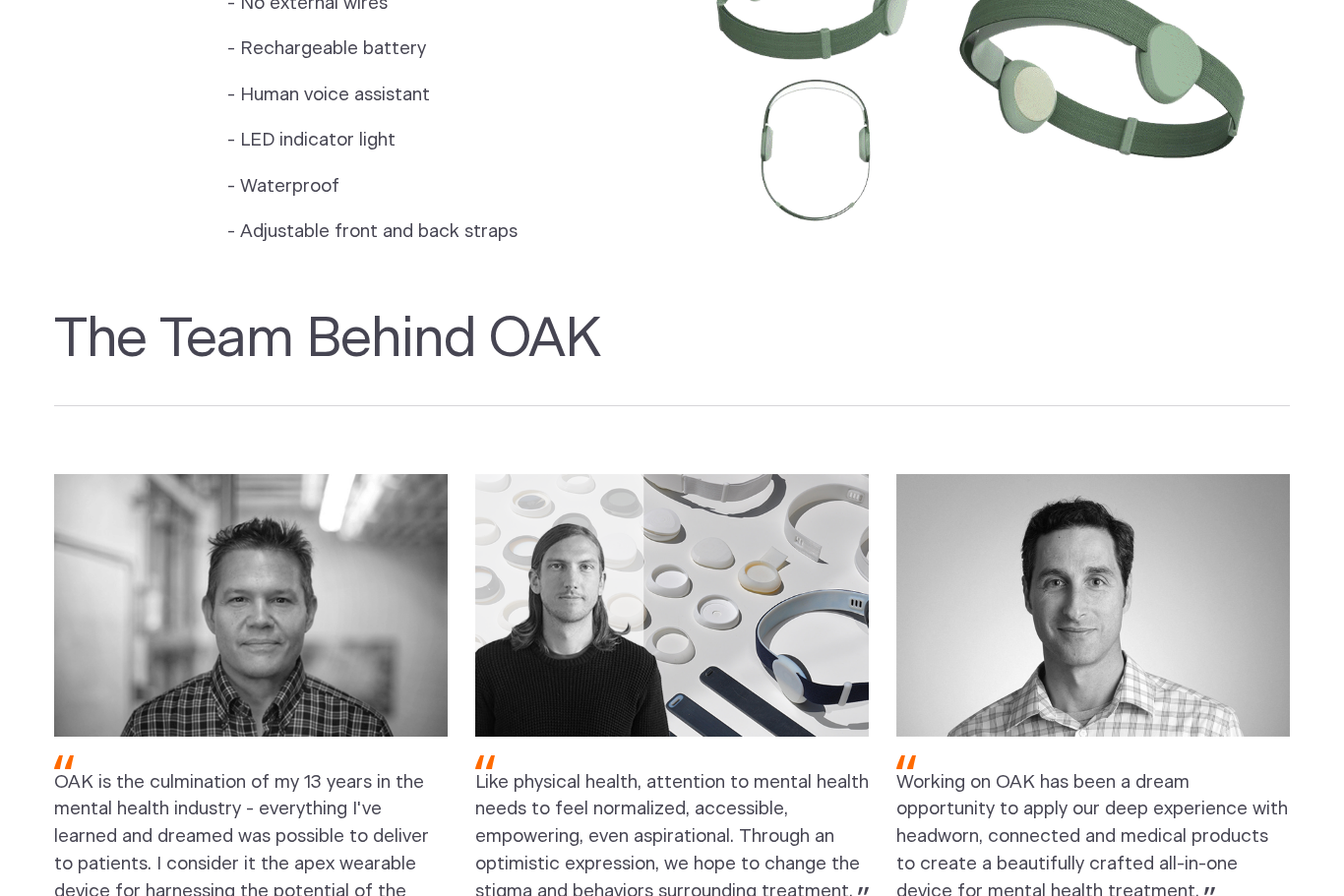
scroll to position [1935, 0]
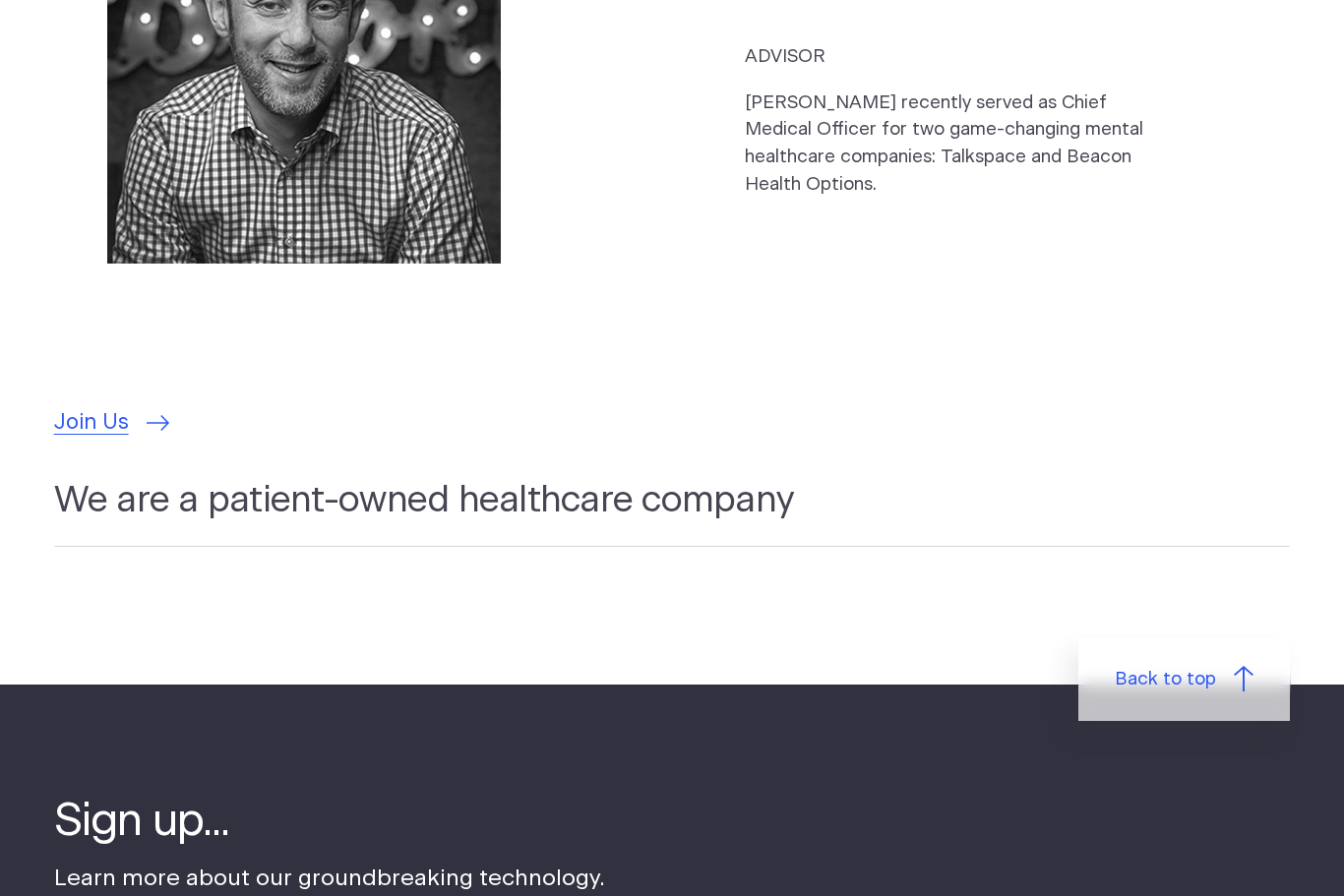
scroll to position [5384, 0]
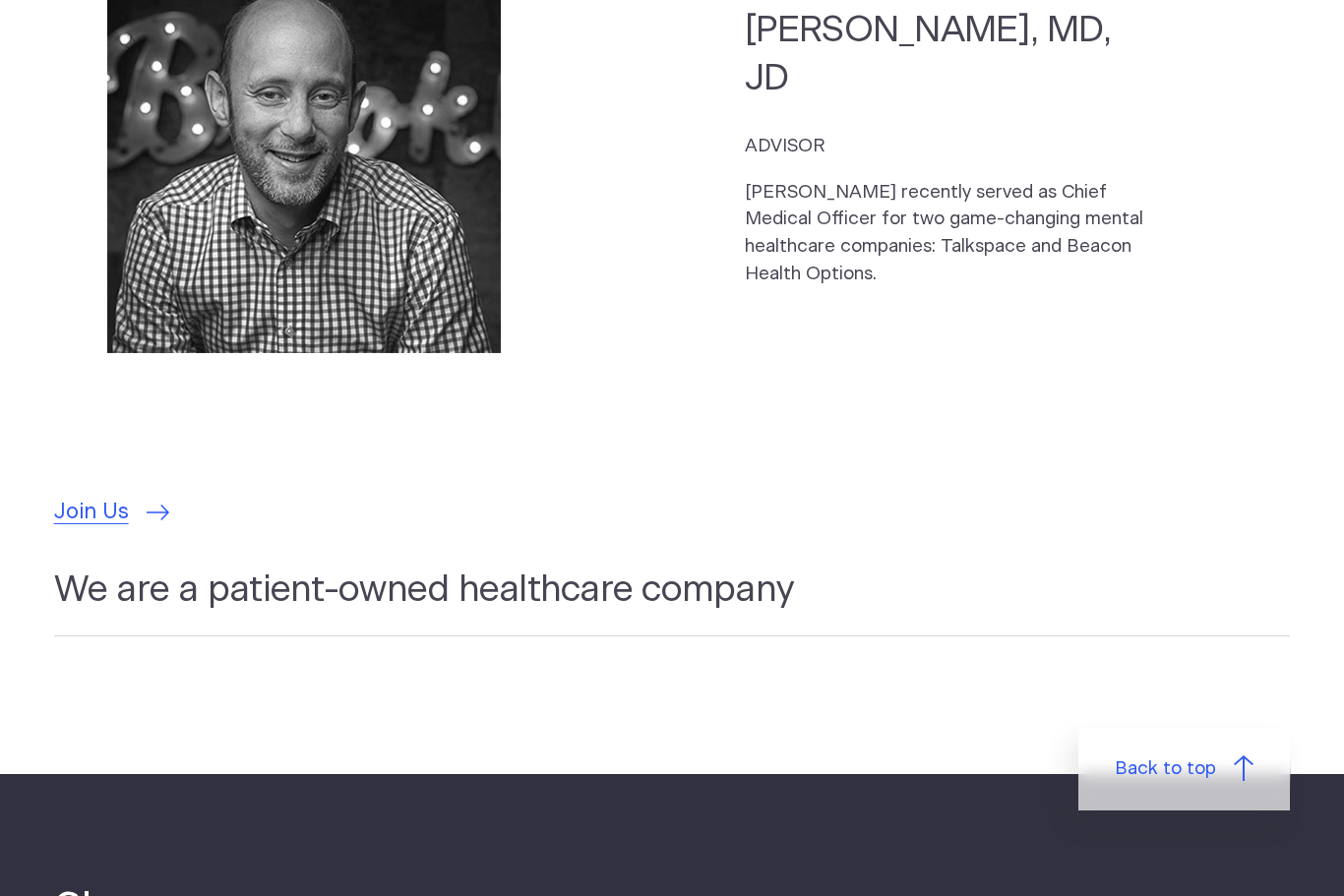
click at [96, 496] on span "Join Us" at bounding box center [91, 512] width 75 height 33
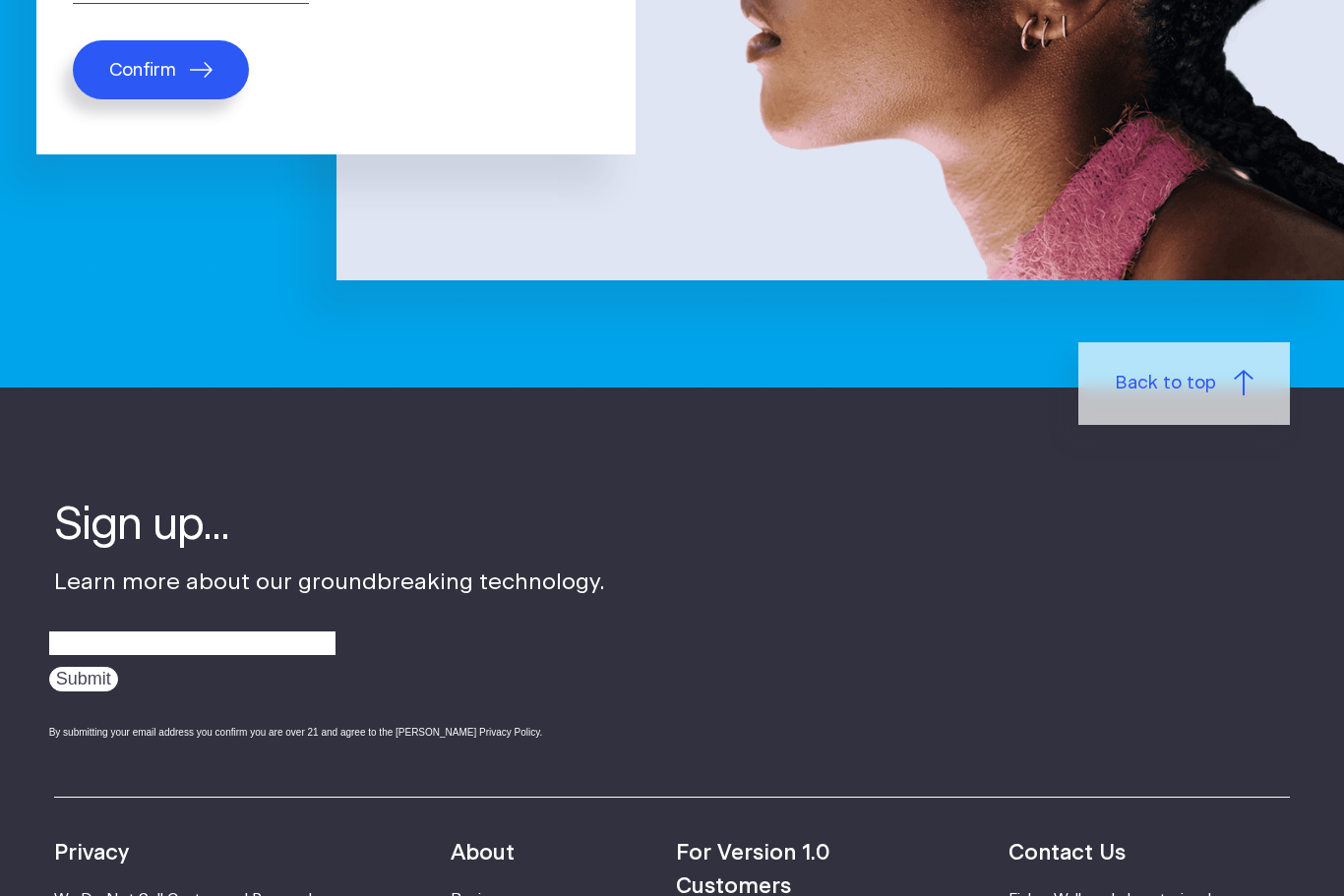
scroll to position [574, 0]
